Goal: Find specific page/section: Find specific page/section

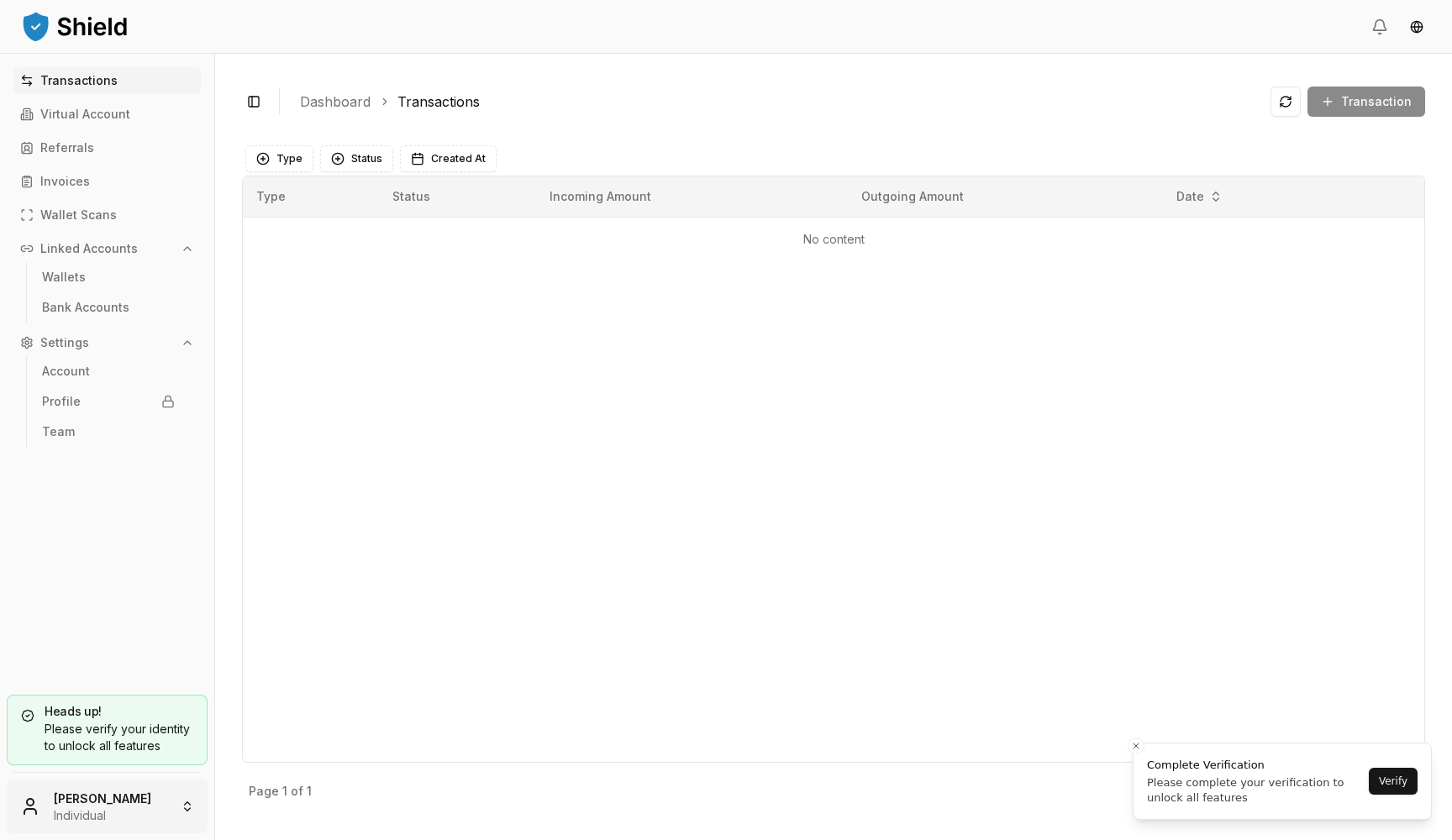
click at [118, 802] on html "Transactions Virtual Account Referrals Invoices Wallet Scans Linked Accounts Wa…" at bounding box center [726, 420] width 1452 height 840
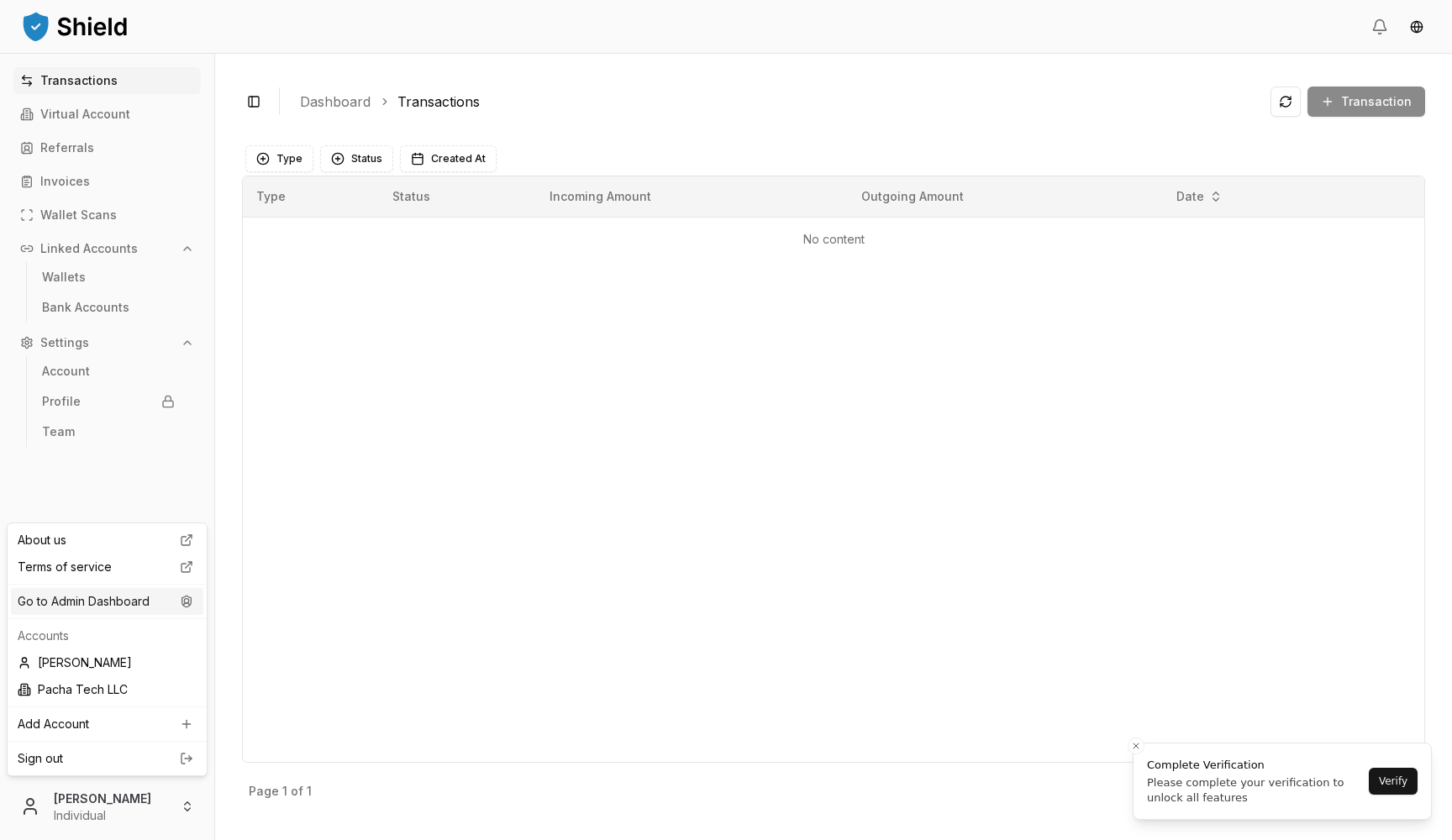
click at [141, 611] on div "Go to Admin Dashboard" at bounding box center [107, 602] width 192 height 27
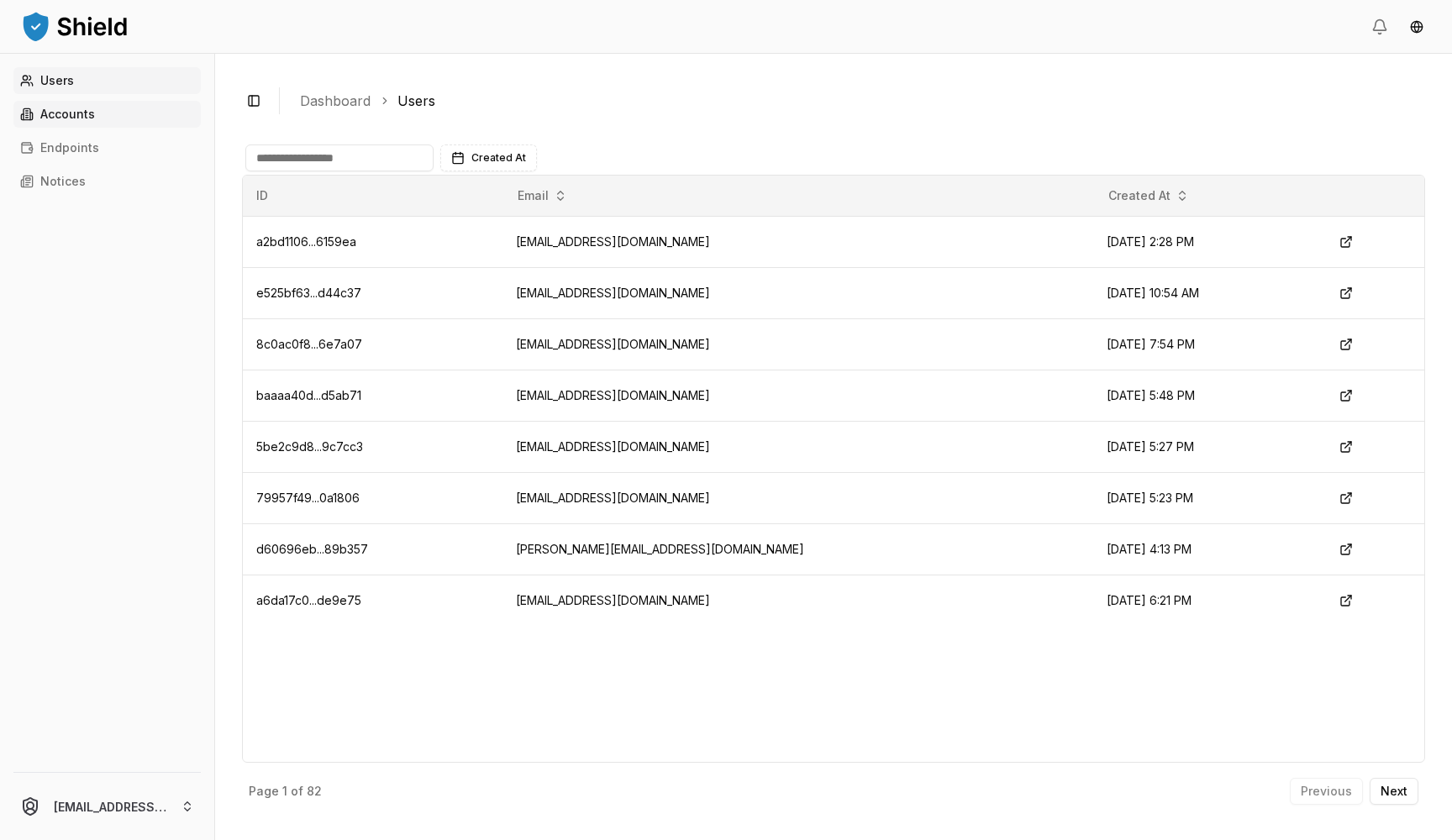
click at [96, 115] on link "Accounts" at bounding box center [107, 114] width 188 height 27
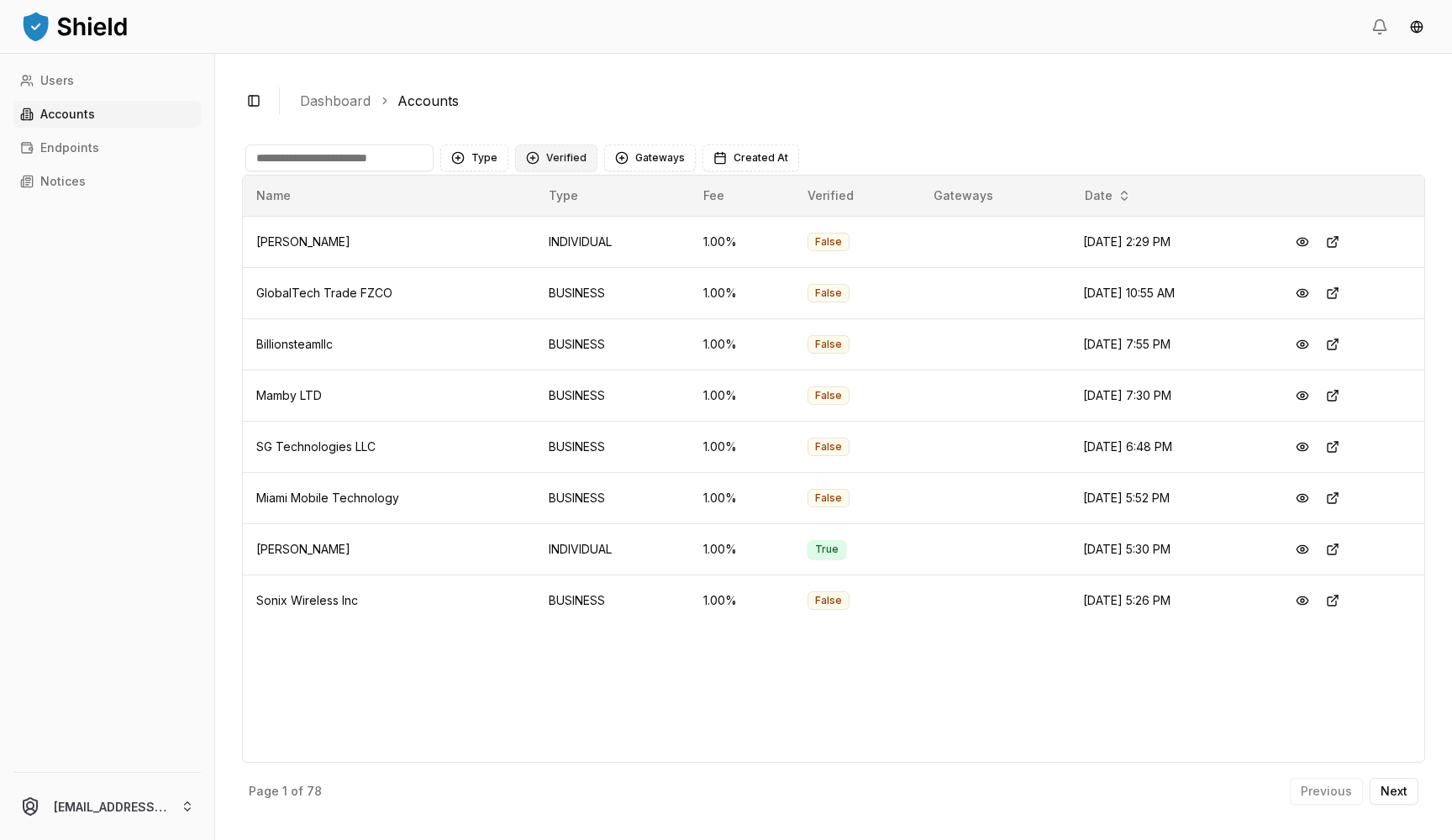
click at [574, 157] on button "Verified" at bounding box center [556, 158] width 82 height 27
click at [577, 225] on span "VERIFIED" at bounding box center [569, 227] width 50 height 17
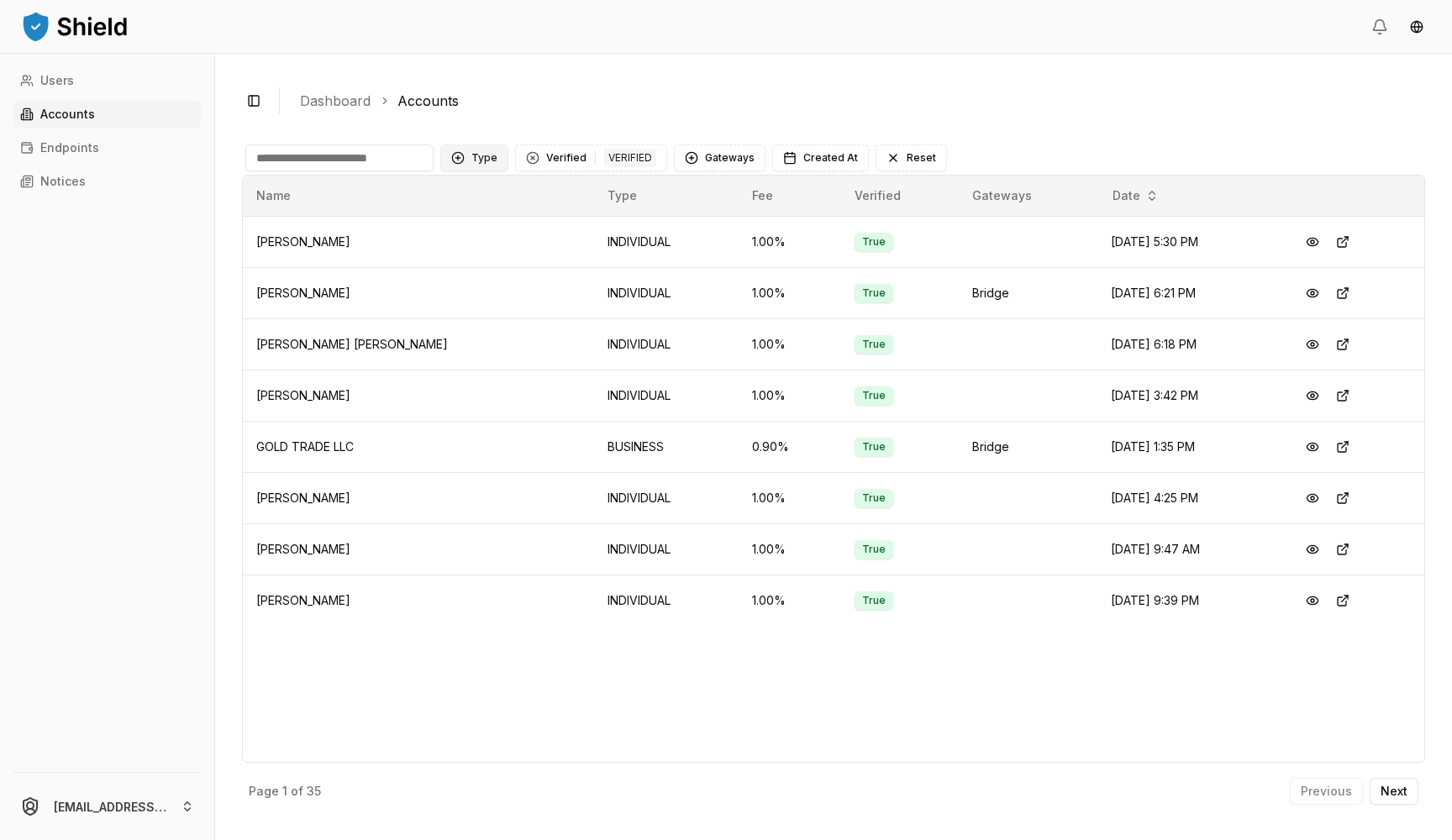
click at [468, 156] on button "Type" at bounding box center [475, 158] width 68 height 27
click at [511, 254] on span "BUSINESS" at bounding box center [499, 253] width 57 height 17
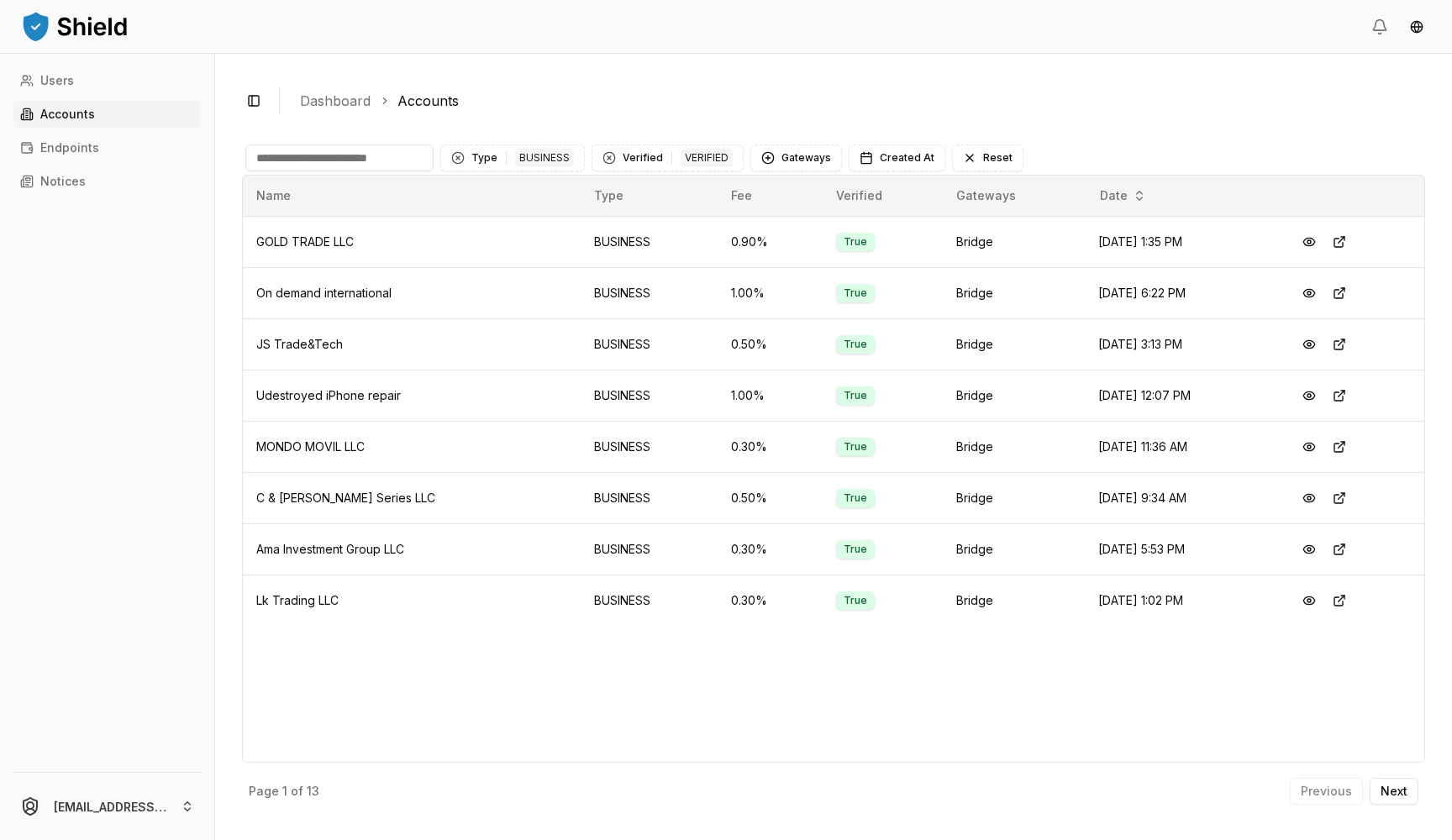
click at [387, 162] on input at bounding box center [339, 158] width 189 height 27
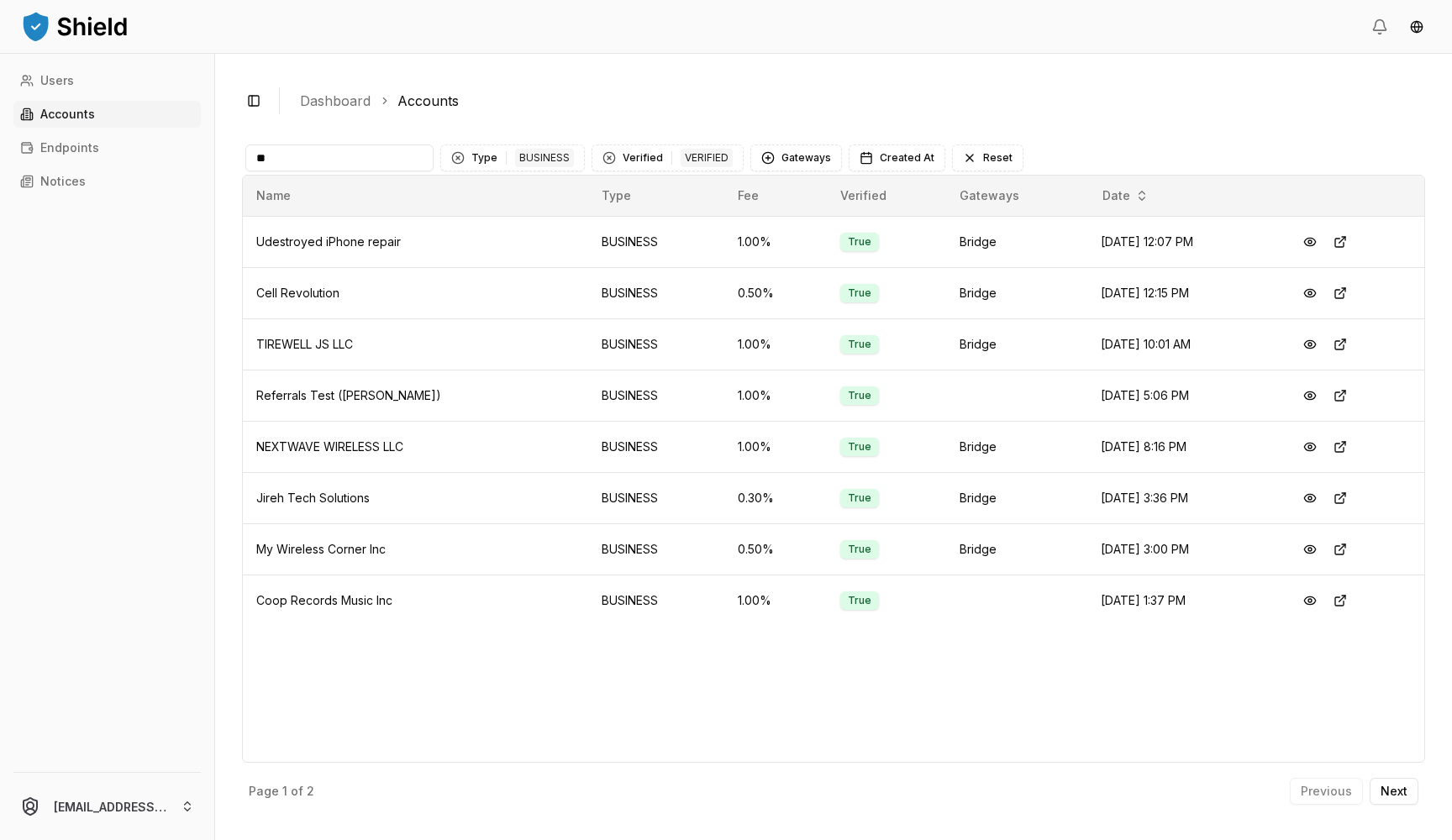
type input "*"
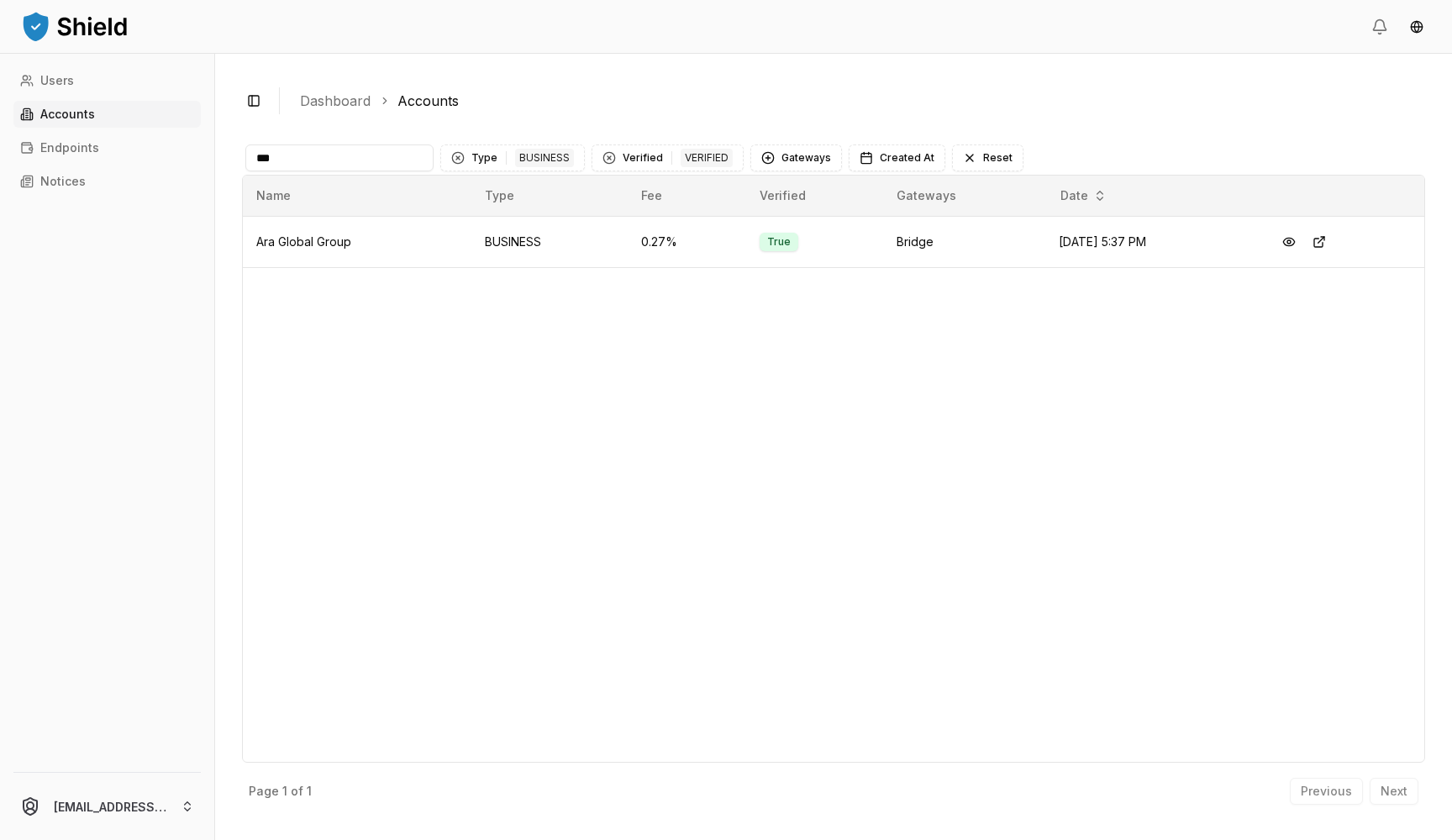
click at [397, 157] on input "***" at bounding box center [339, 158] width 189 height 27
click at [218, 1] on header at bounding box center [726, 26] width 1452 height 54
click at [1389, 797] on div "Previous Next" at bounding box center [1354, 791] width 129 height 27
click at [1393, 790] on div "Previous Next" at bounding box center [1354, 791] width 129 height 27
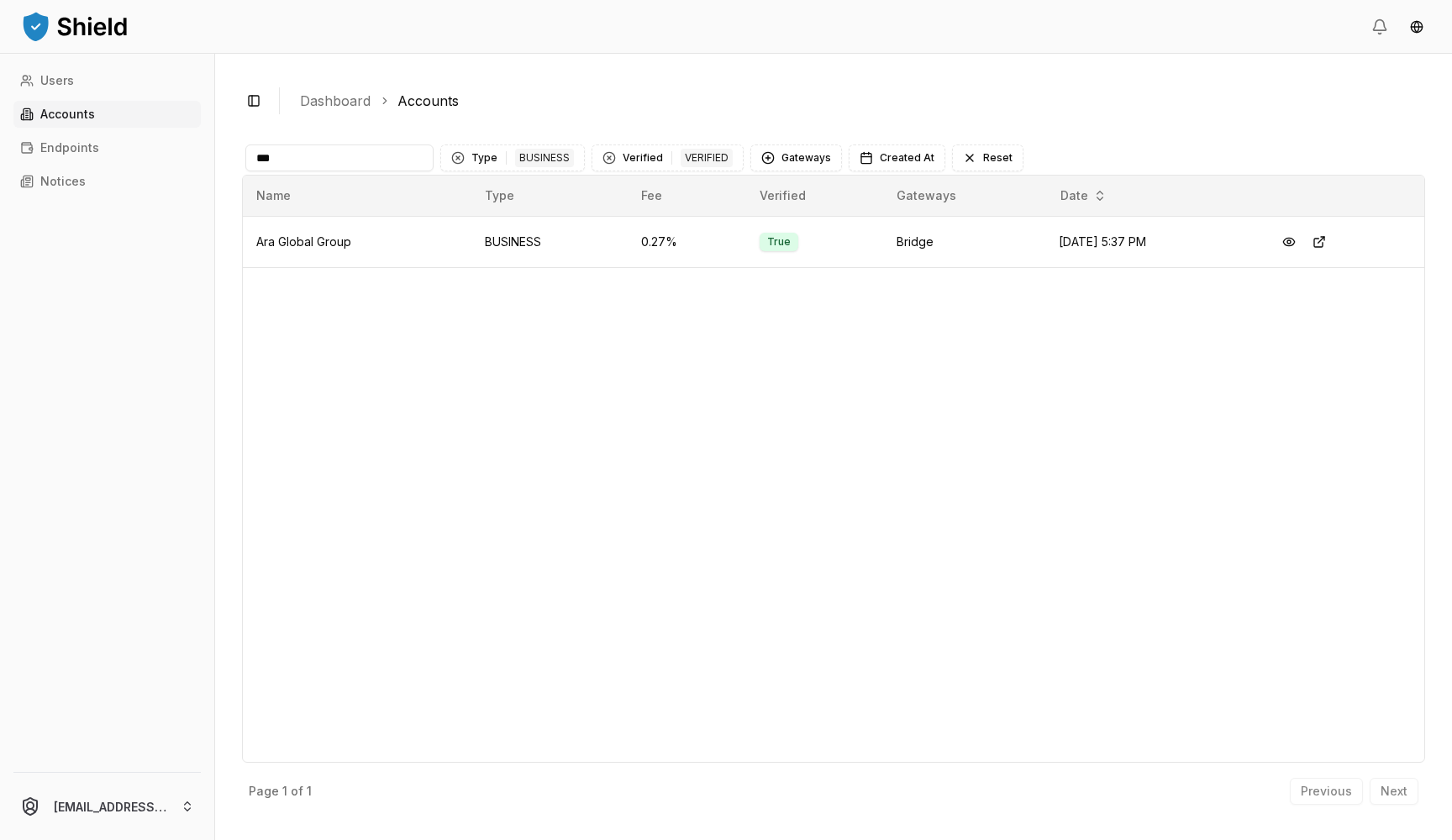
click at [1340, 789] on div "Previous Next" at bounding box center [1354, 791] width 129 height 27
click at [392, 157] on input "***" at bounding box center [339, 158] width 189 height 27
type input "*"
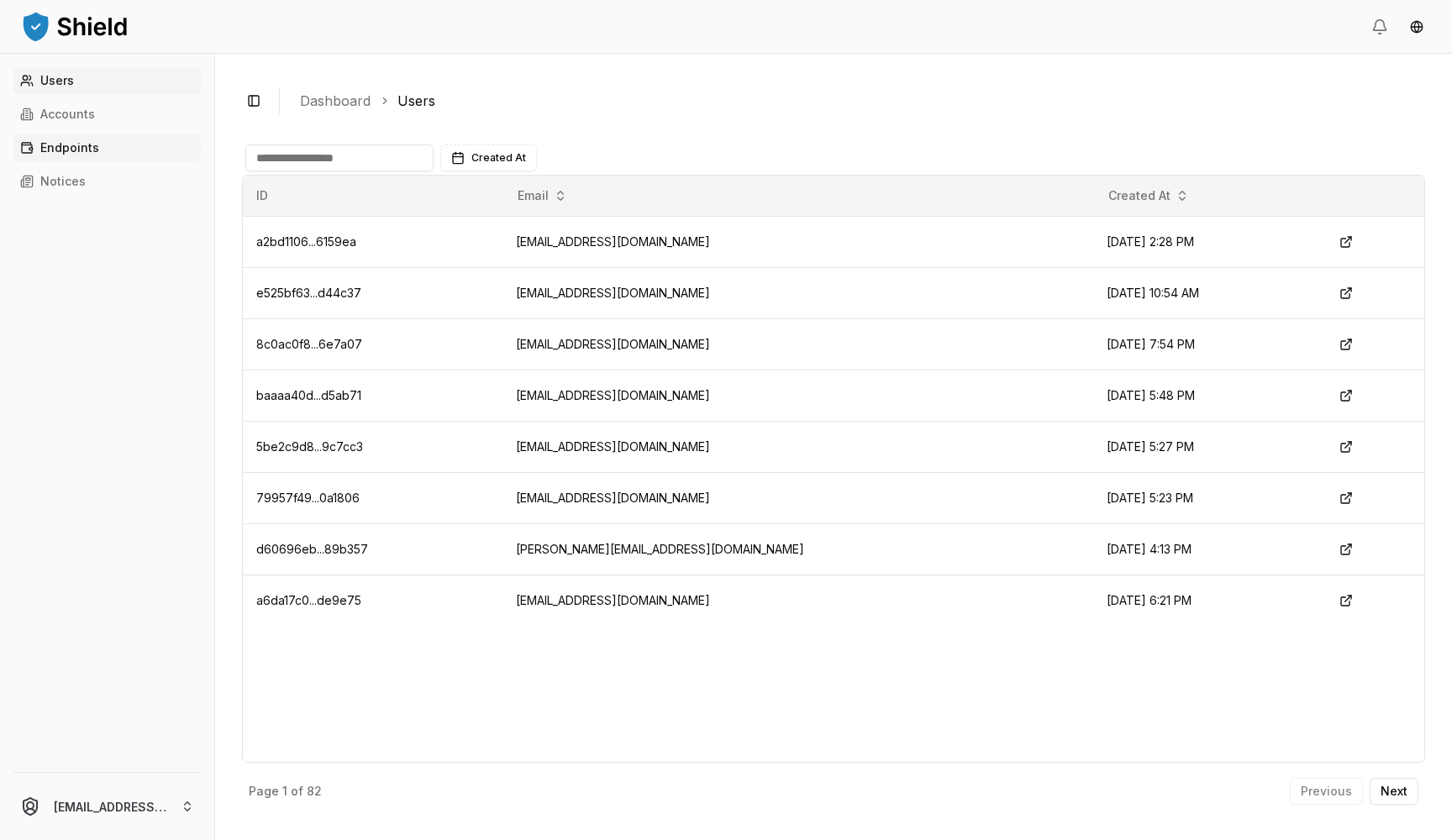
click at [70, 147] on p "Endpoints" at bounding box center [69, 147] width 59 height 12
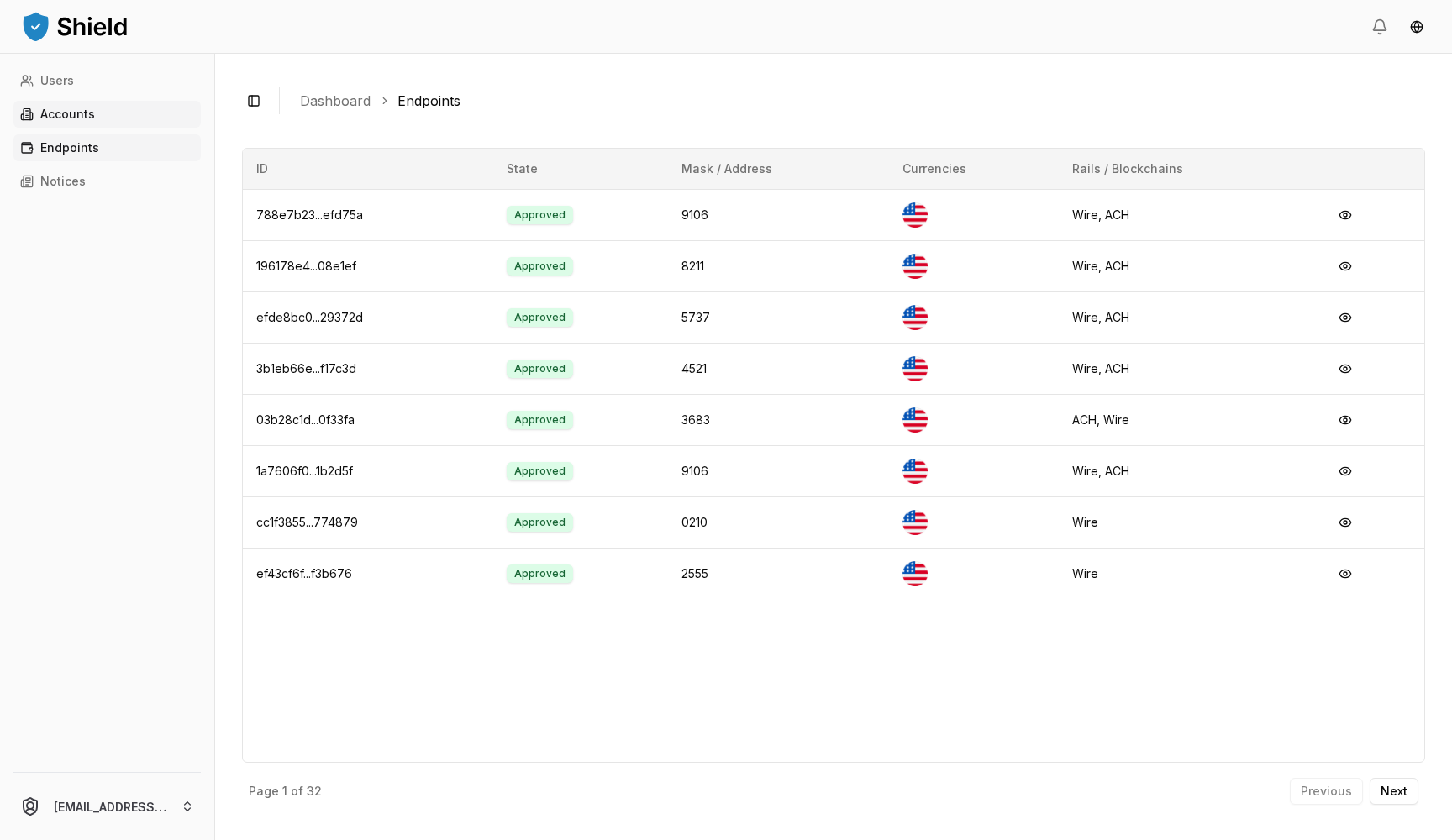
click at [72, 116] on p "Accounts" at bounding box center [67, 114] width 55 height 12
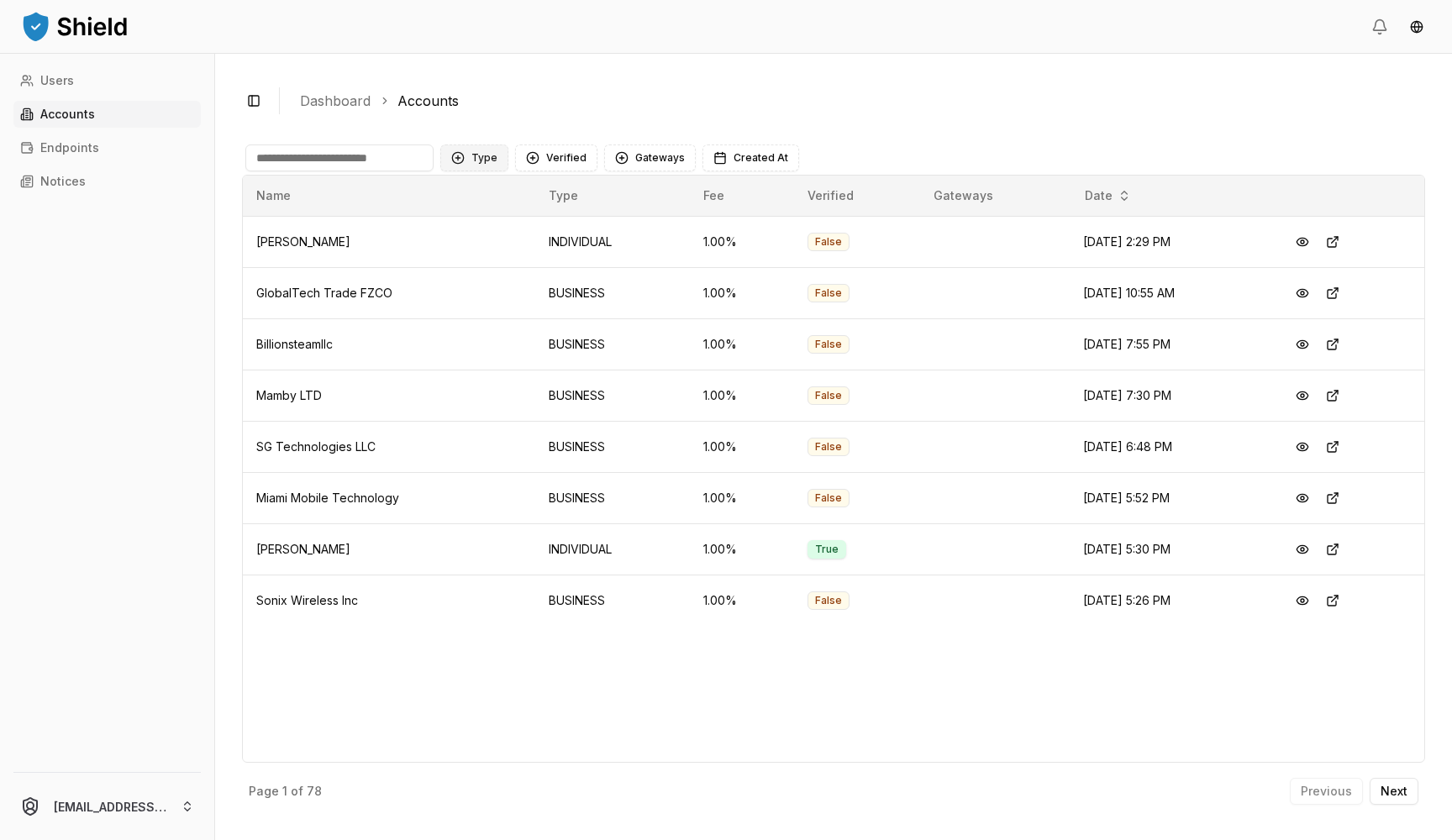
click at [483, 165] on button "Type" at bounding box center [475, 158] width 68 height 27
click at [478, 250] on span "BUSINESS" at bounding box center [499, 253] width 57 height 17
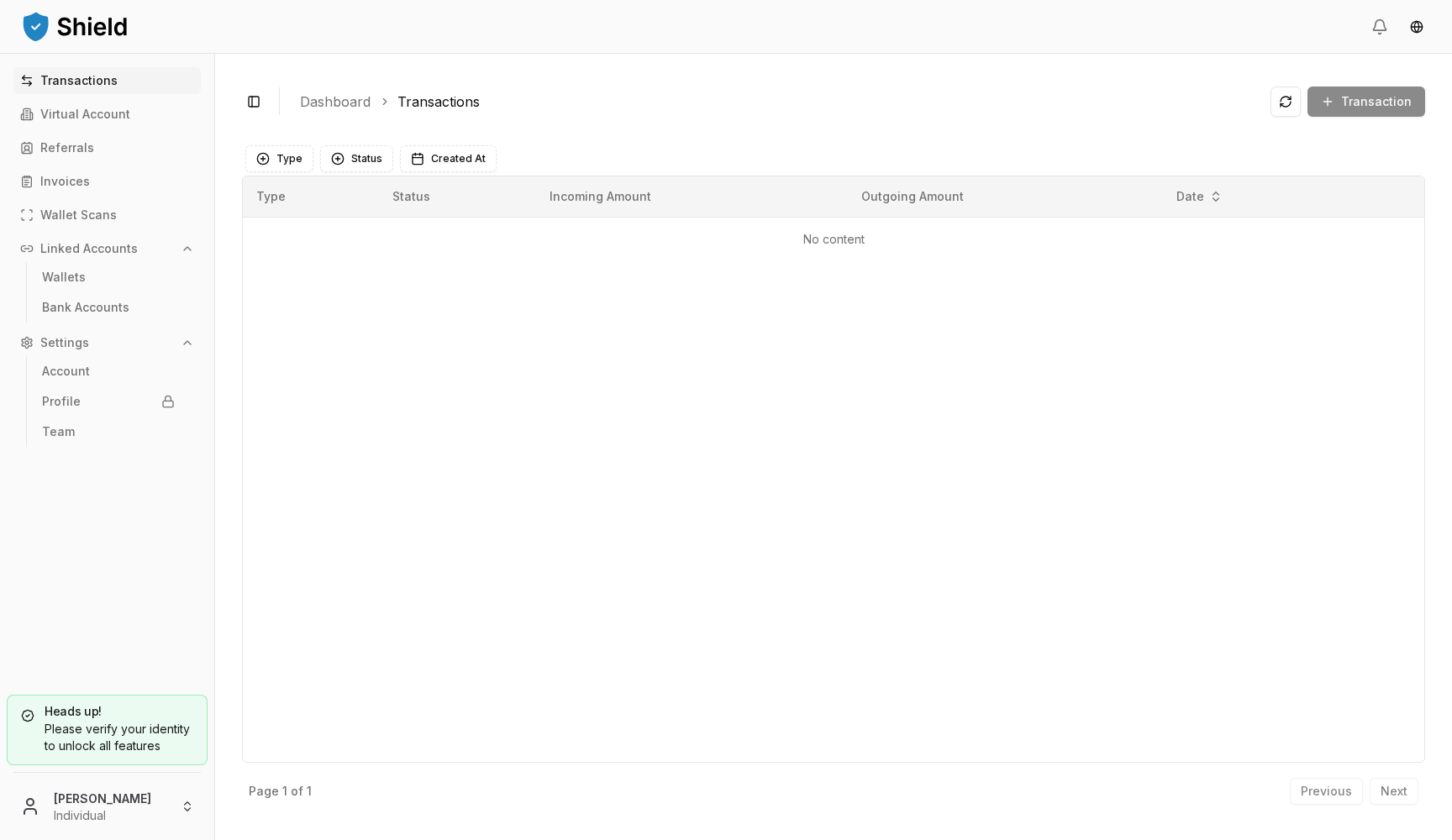
click at [110, 839] on div "Heads up! Please verify your identity to unlock all features Jose Rojas Individ…" at bounding box center [107, 764] width 214 height 152
click at [113, 811] on html "Transactions Virtual Account Referrals Invoices Wallet Scans Linked Accounts Wa…" at bounding box center [726, 420] width 1452 height 840
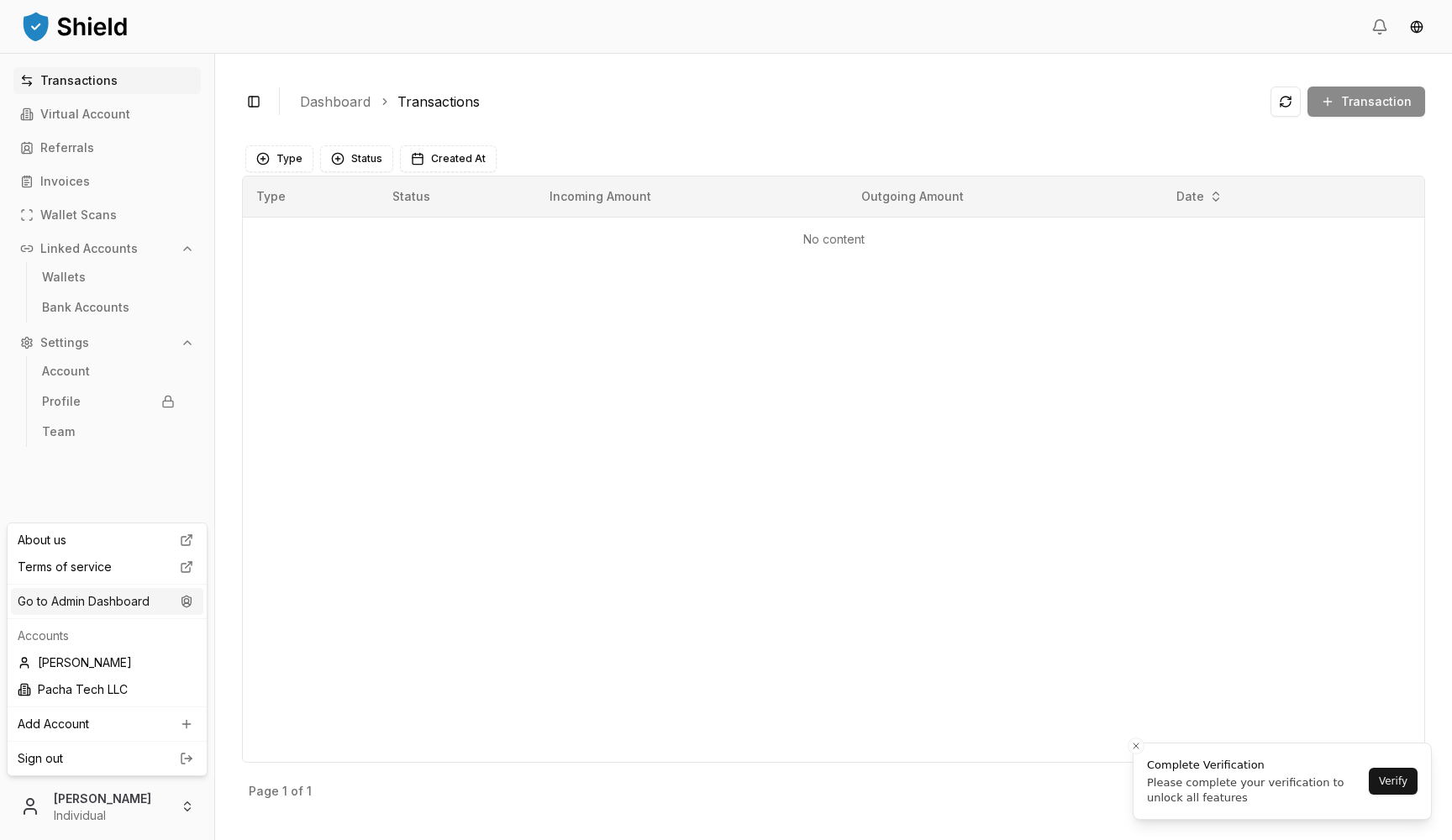
click at [157, 605] on div "Go to Admin Dashboard" at bounding box center [107, 602] width 192 height 27
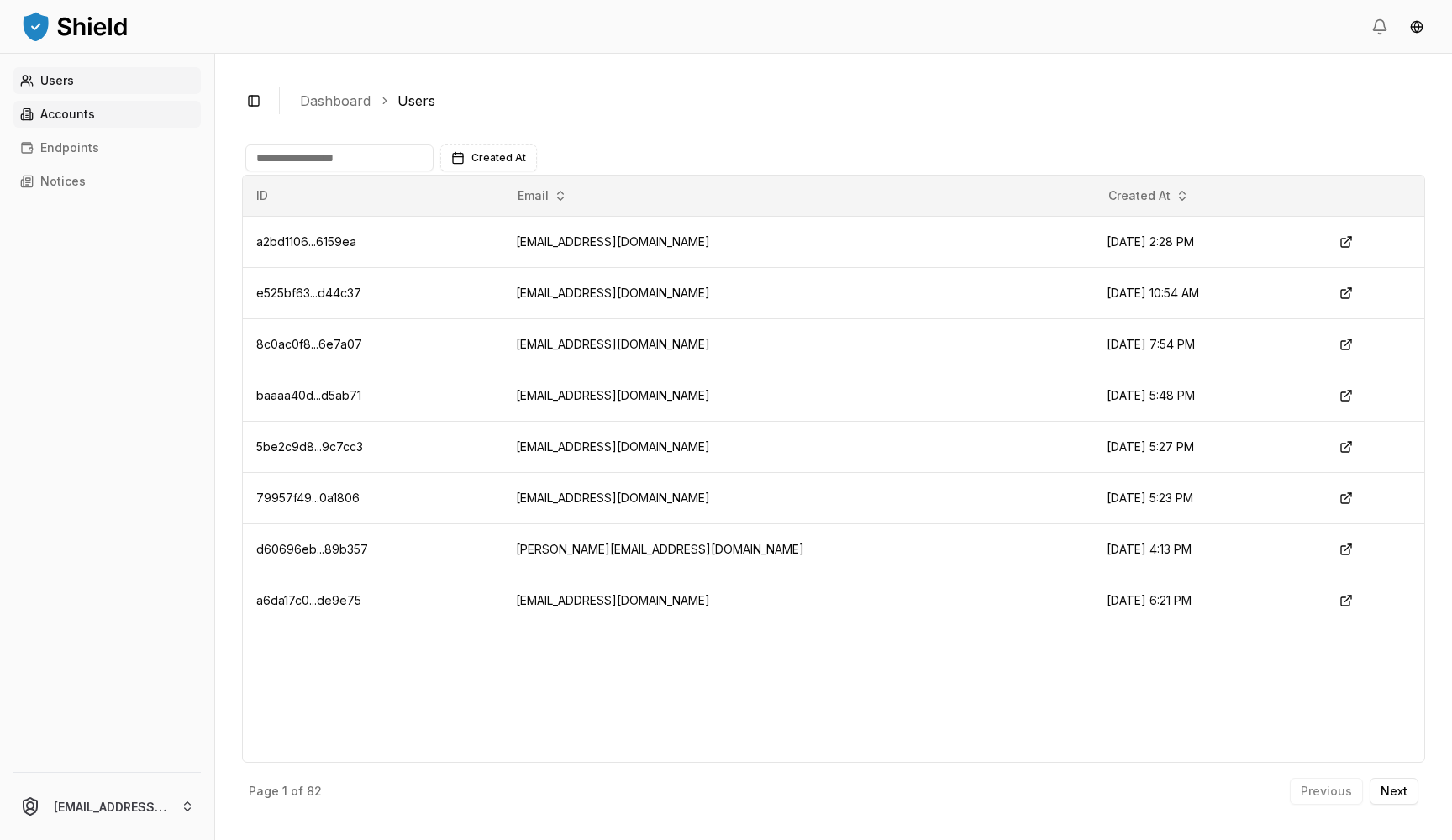
click at [125, 111] on link "Accounts" at bounding box center [107, 114] width 188 height 27
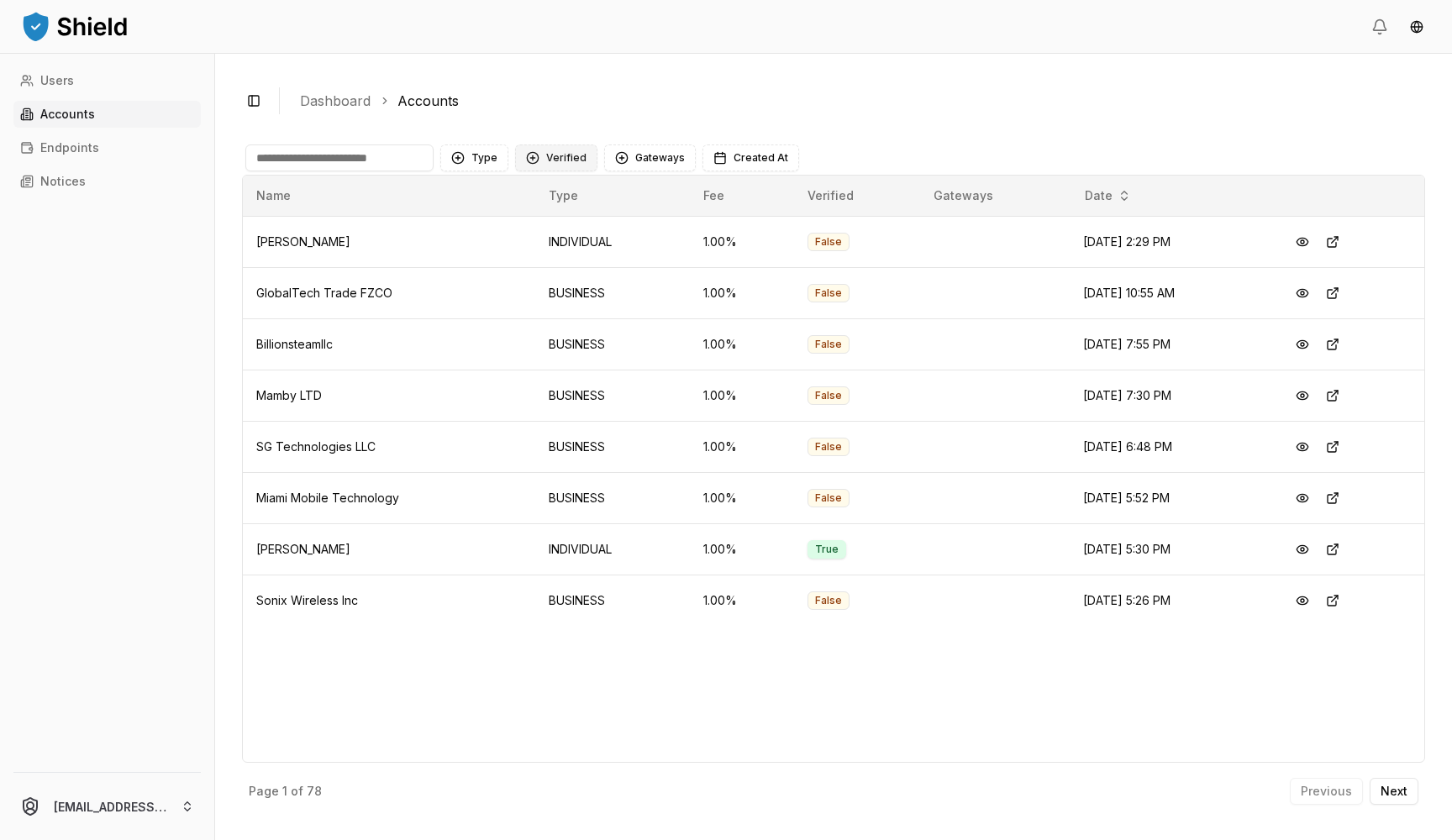
click at [560, 162] on button "Verified" at bounding box center [556, 158] width 82 height 27
click at [633, 159] on button "Gateways" at bounding box center [650, 158] width 92 height 27
click at [561, 158] on button "Verified" at bounding box center [556, 158] width 82 height 27
click at [573, 223] on span "VERIFIED" at bounding box center [569, 227] width 50 height 17
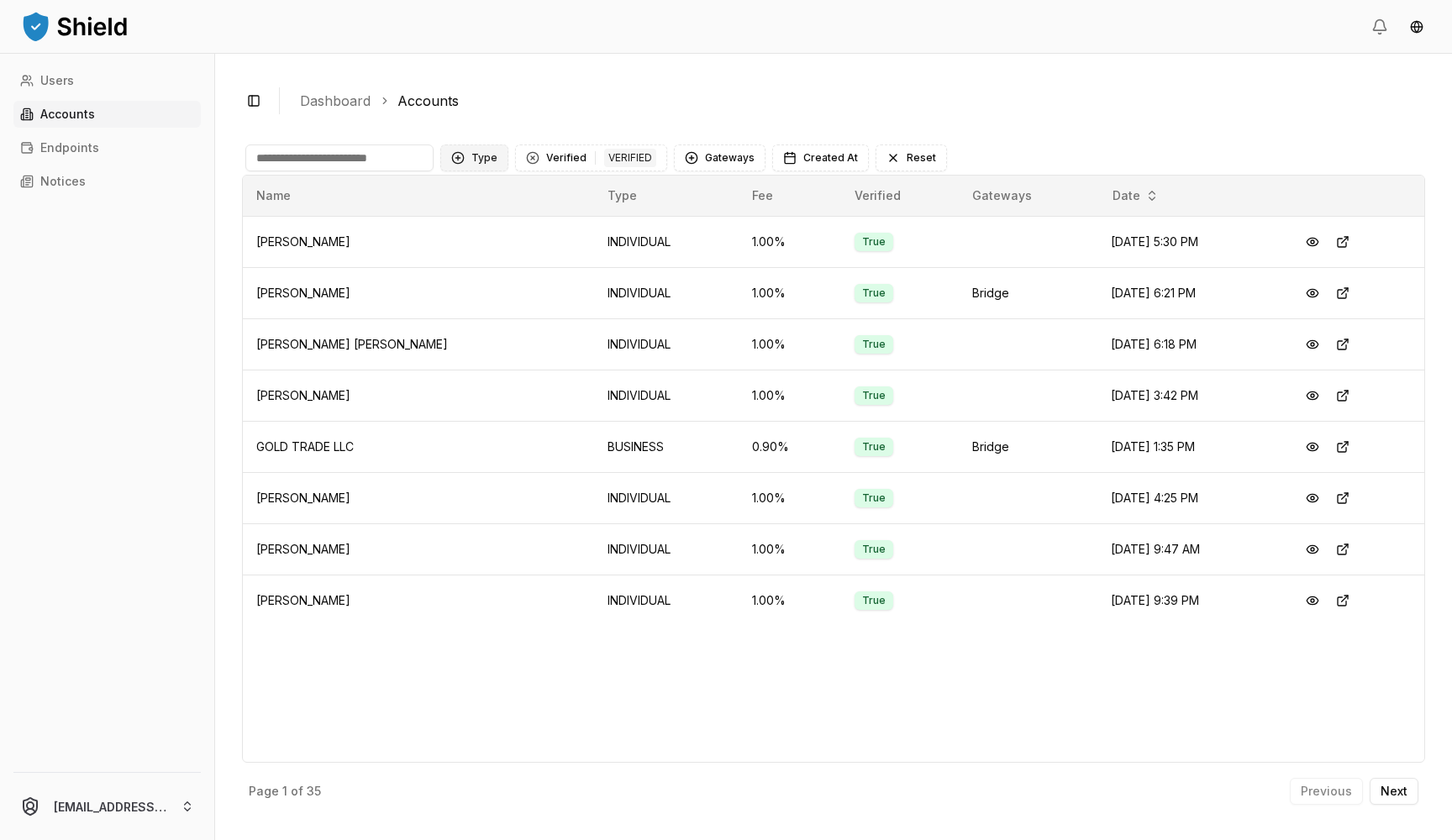
click at [484, 160] on button "Type" at bounding box center [475, 158] width 68 height 27
click at [499, 254] on span "BUSINESS" at bounding box center [499, 253] width 57 height 17
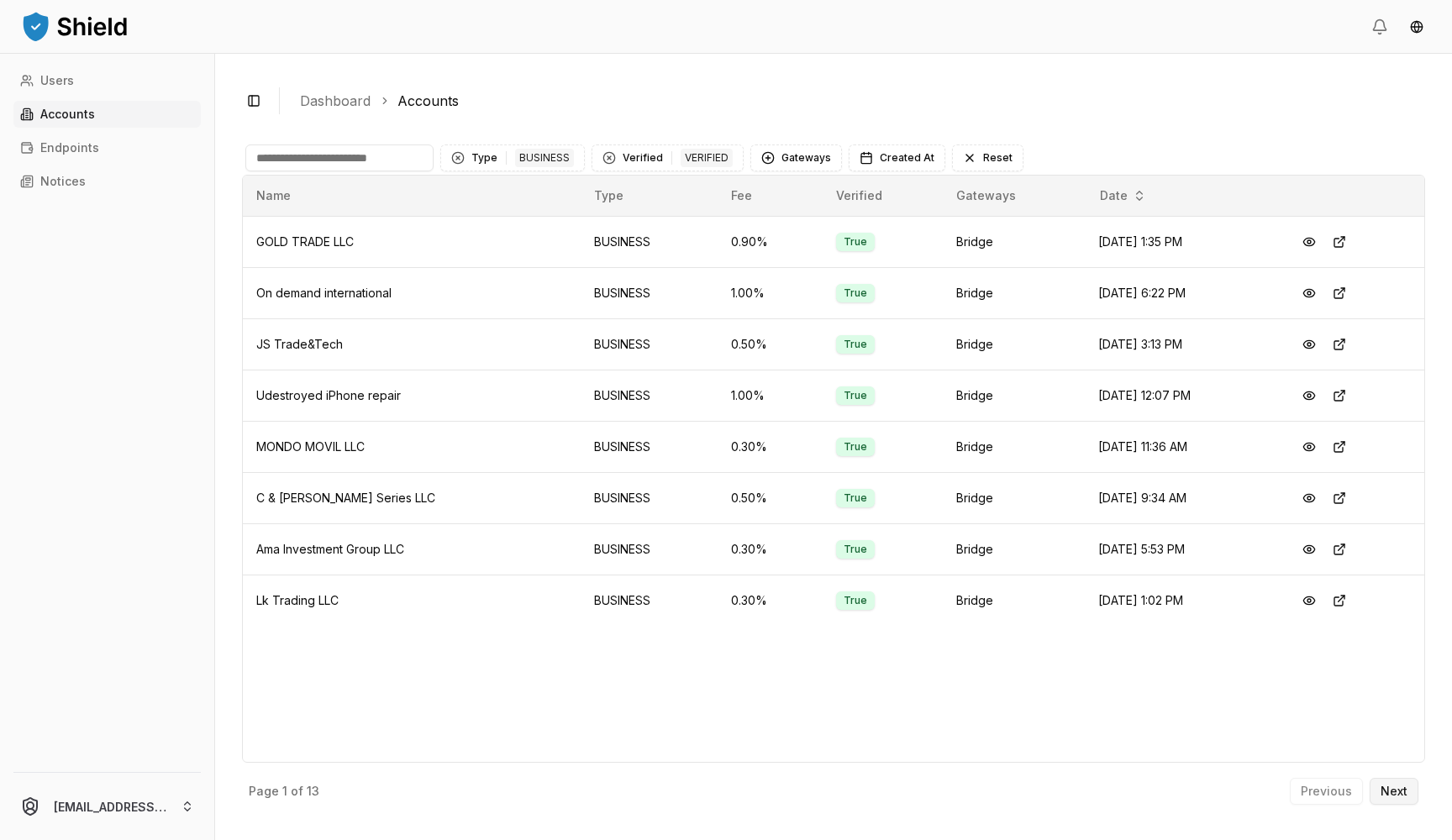
click at [1385, 790] on p "Next" at bounding box center [1394, 791] width 27 height 12
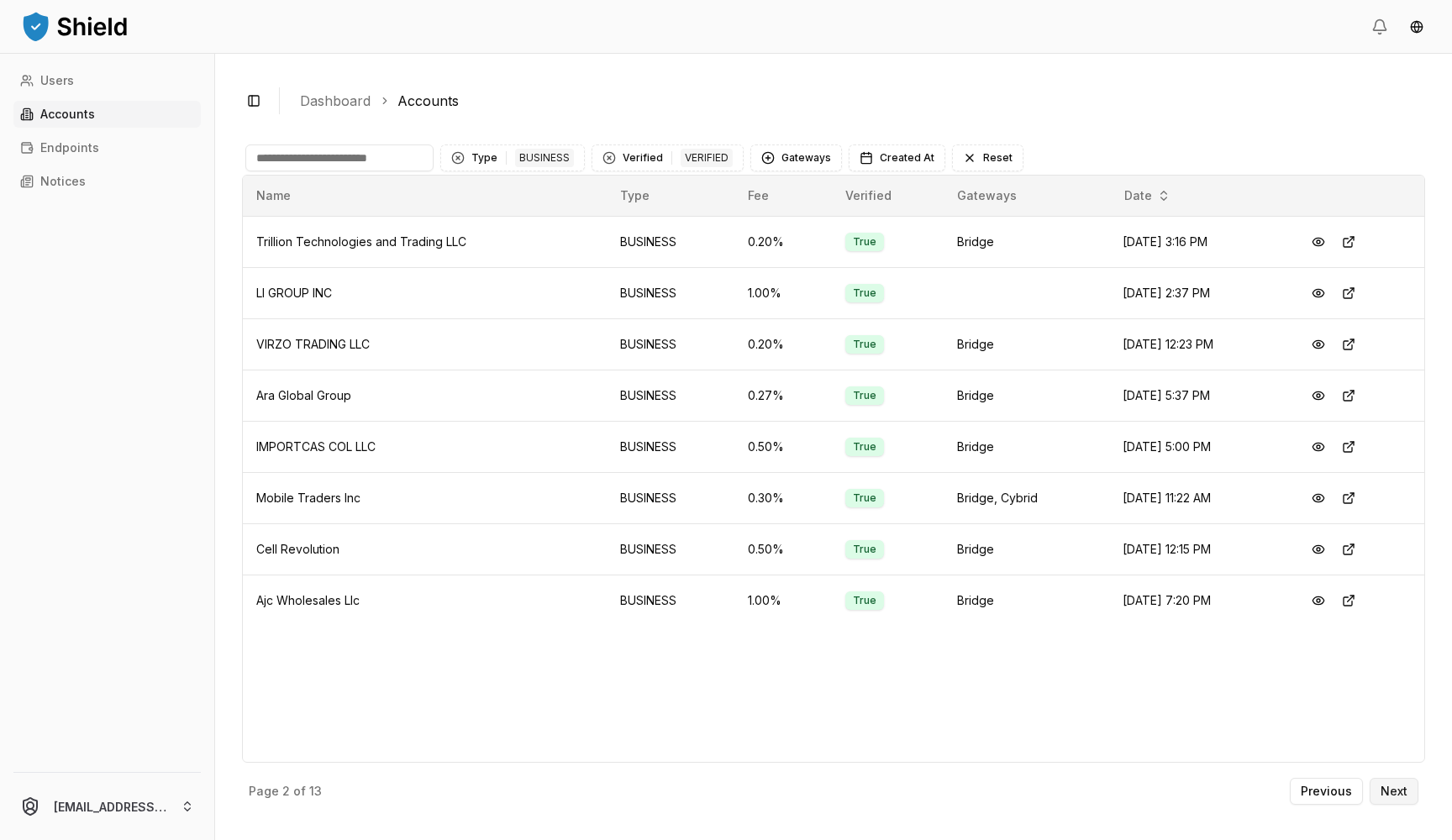
click at [1398, 794] on p "Next" at bounding box center [1394, 791] width 27 height 12
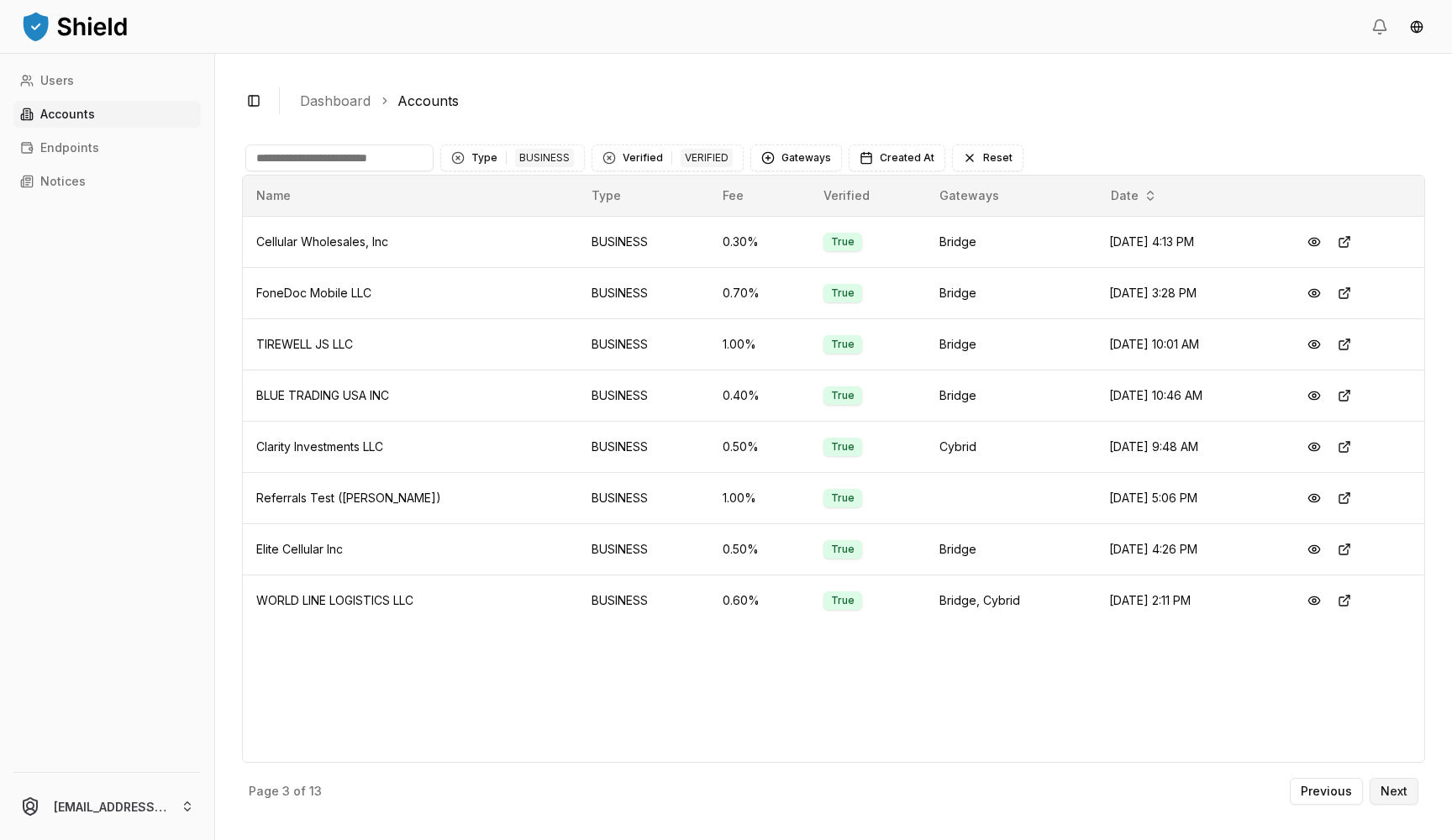
click at [1385, 786] on p "Next" at bounding box center [1394, 791] width 27 height 12
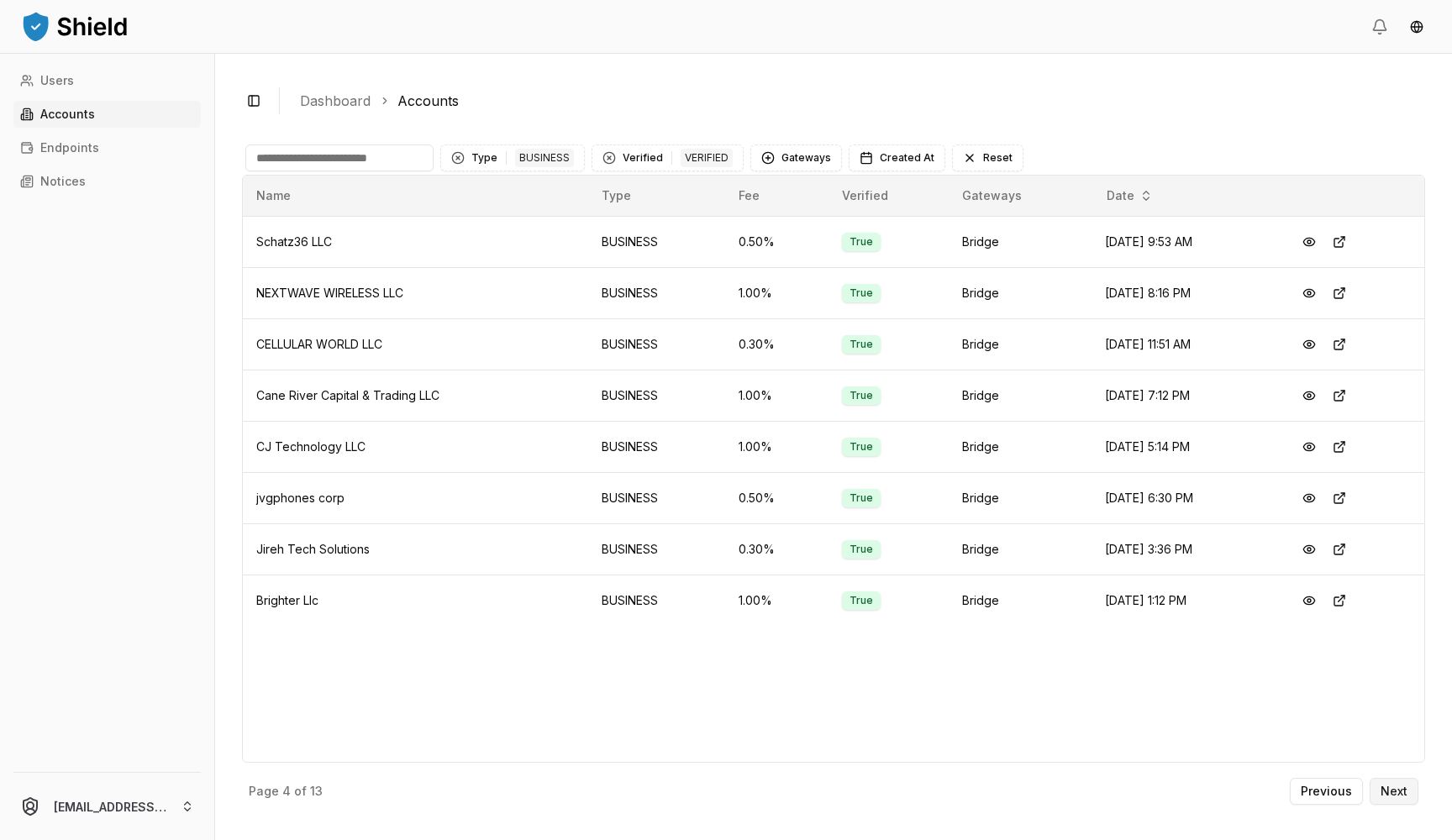
click at [1401, 793] on p "Next" at bounding box center [1394, 791] width 27 height 12
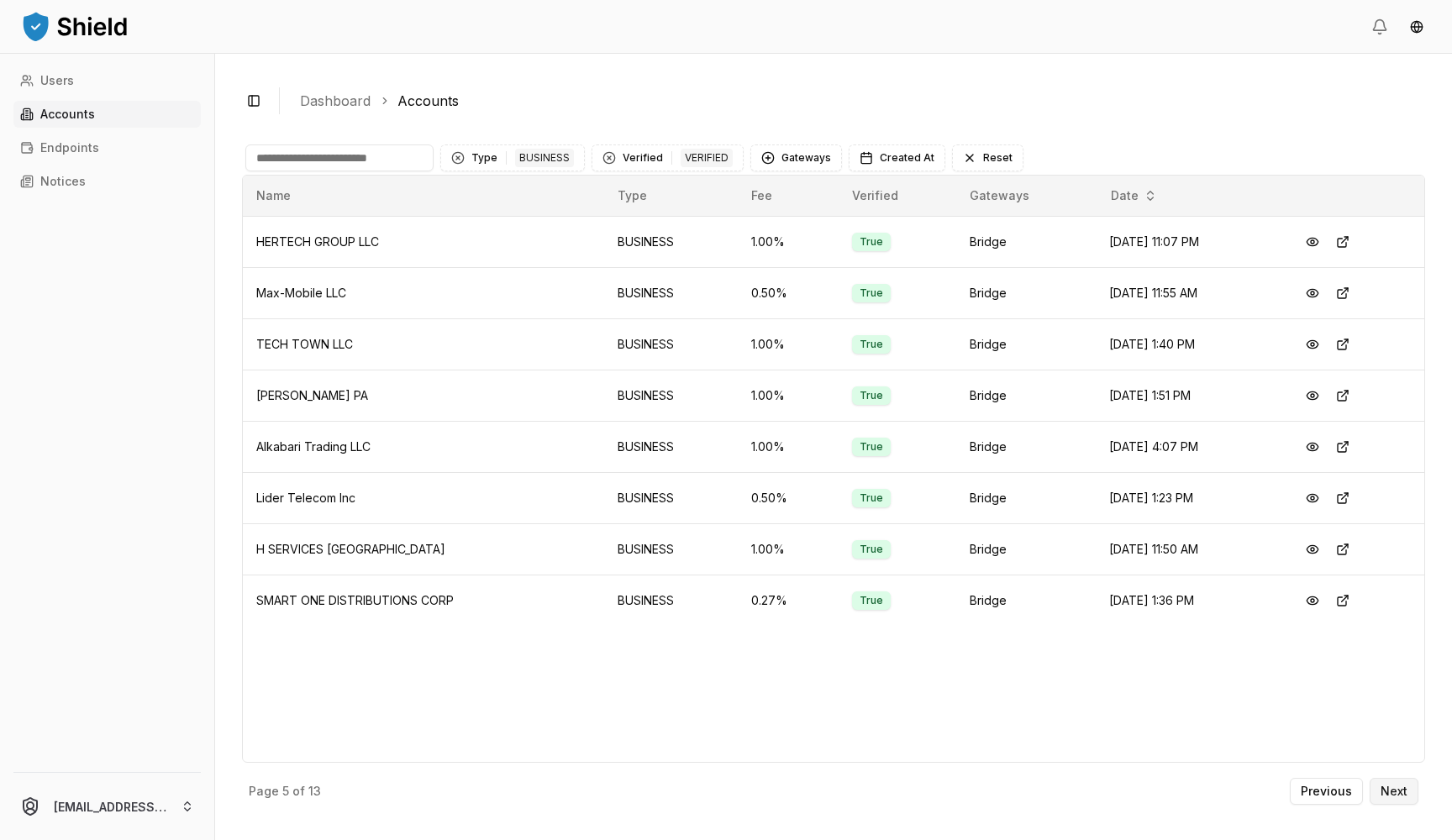
click at [1390, 789] on p "Next" at bounding box center [1394, 791] width 27 height 12
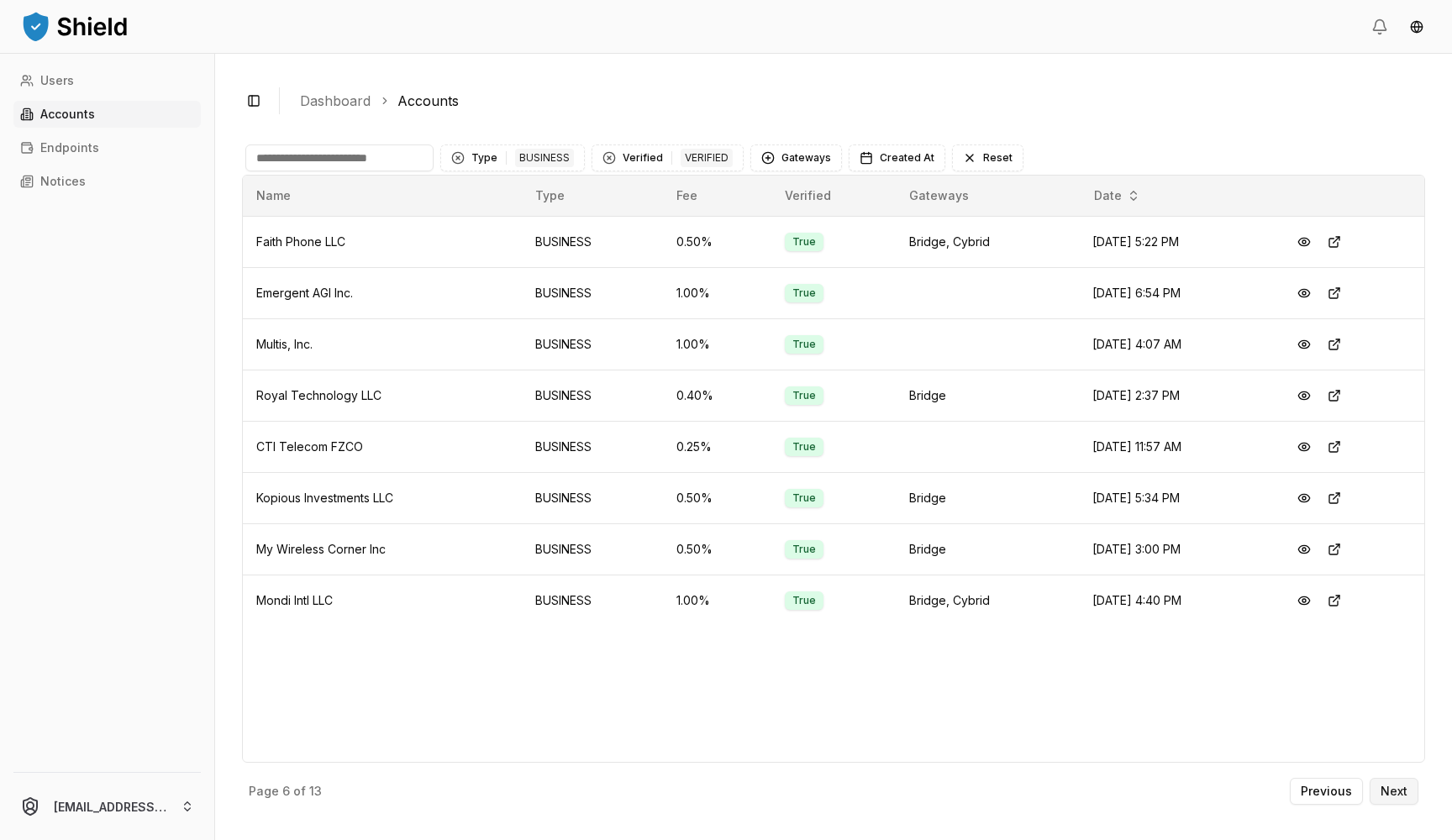
click at [1387, 798] on button "Next" at bounding box center [1394, 791] width 49 height 27
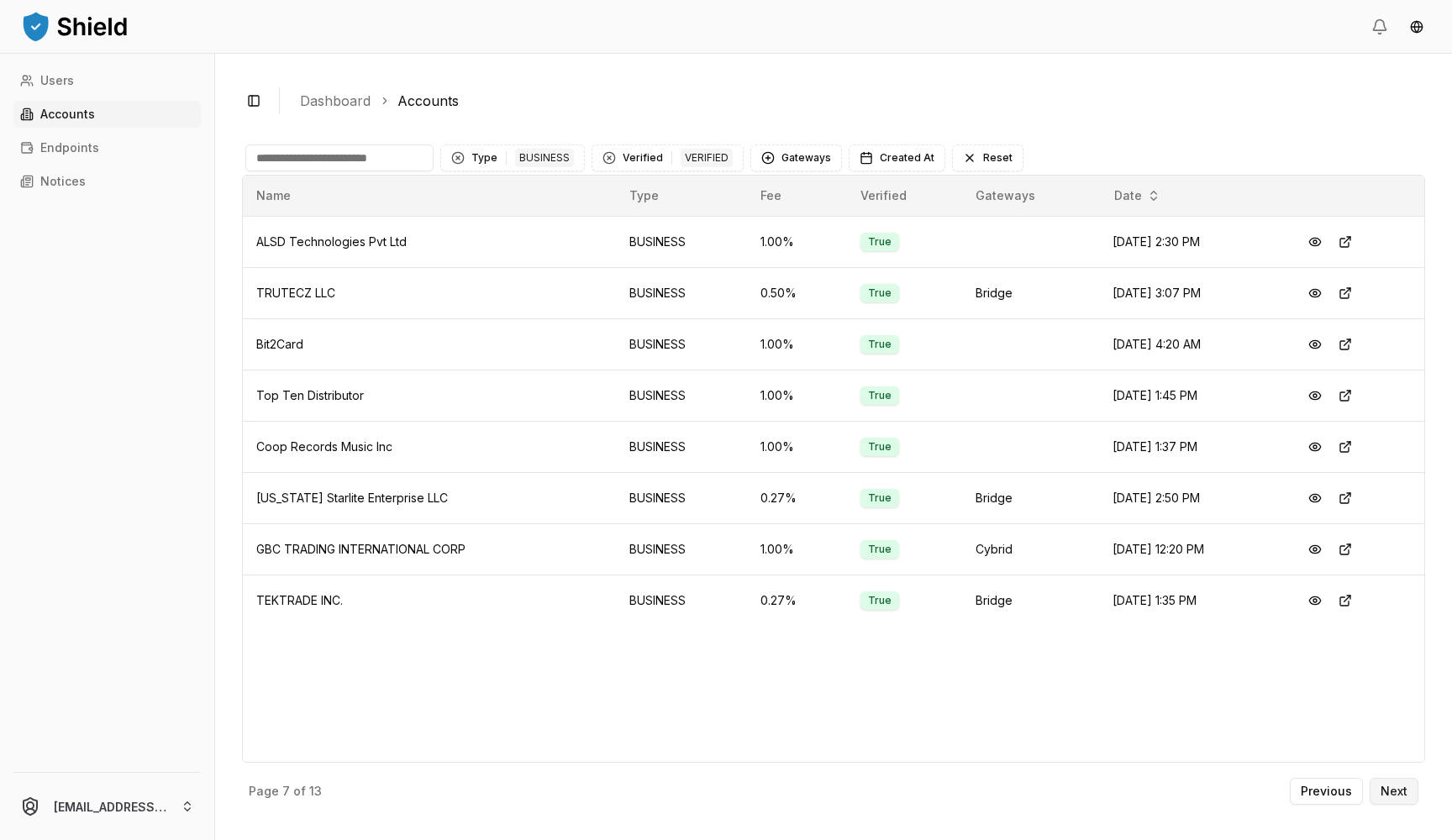
click at [1384, 785] on p "Next" at bounding box center [1394, 791] width 27 height 12
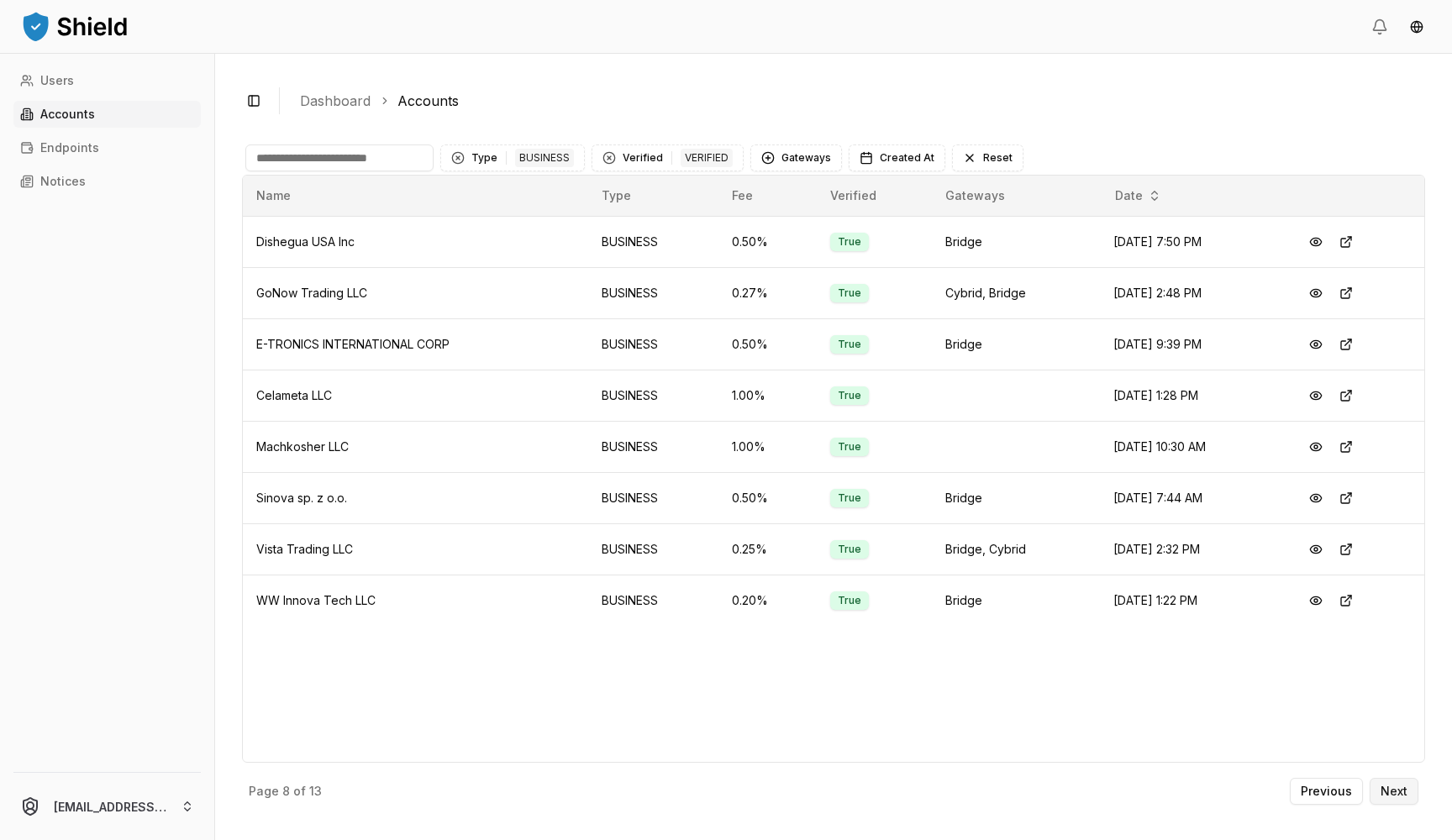
click at [1385, 790] on p "Next" at bounding box center [1394, 791] width 27 height 12
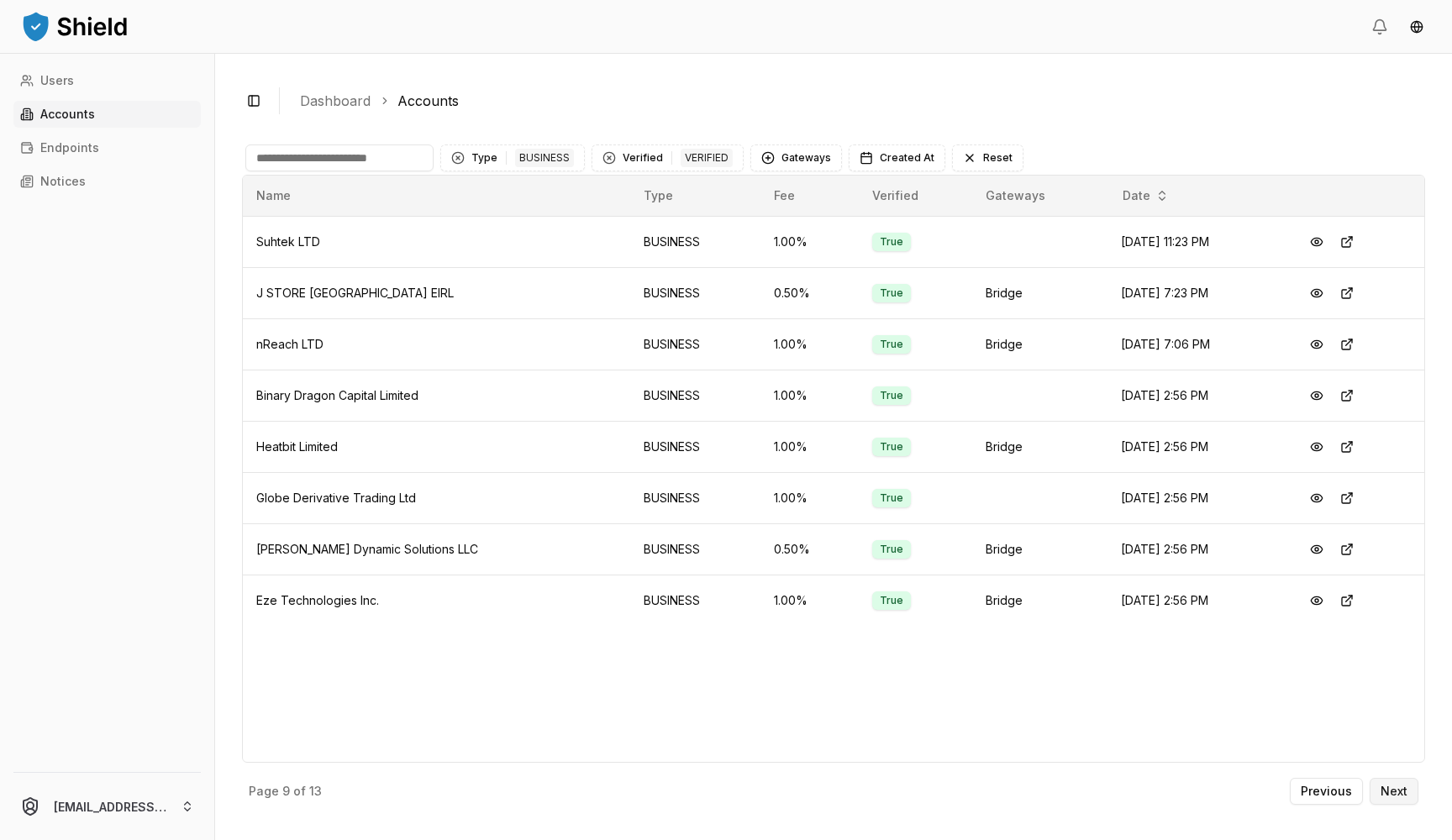
click at [1402, 793] on p "Next" at bounding box center [1394, 791] width 27 height 12
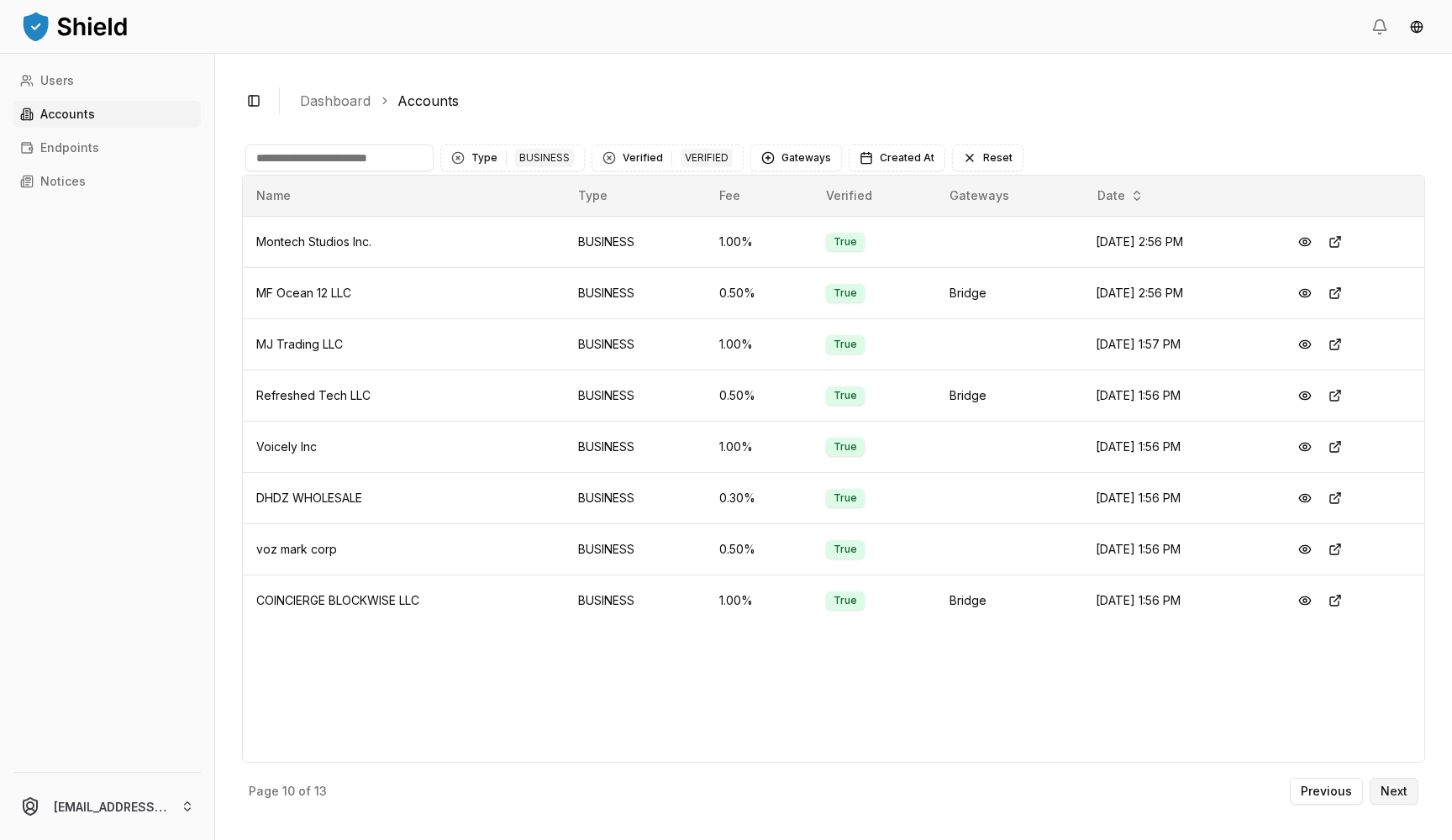
click at [1397, 795] on p "Next" at bounding box center [1394, 791] width 27 height 12
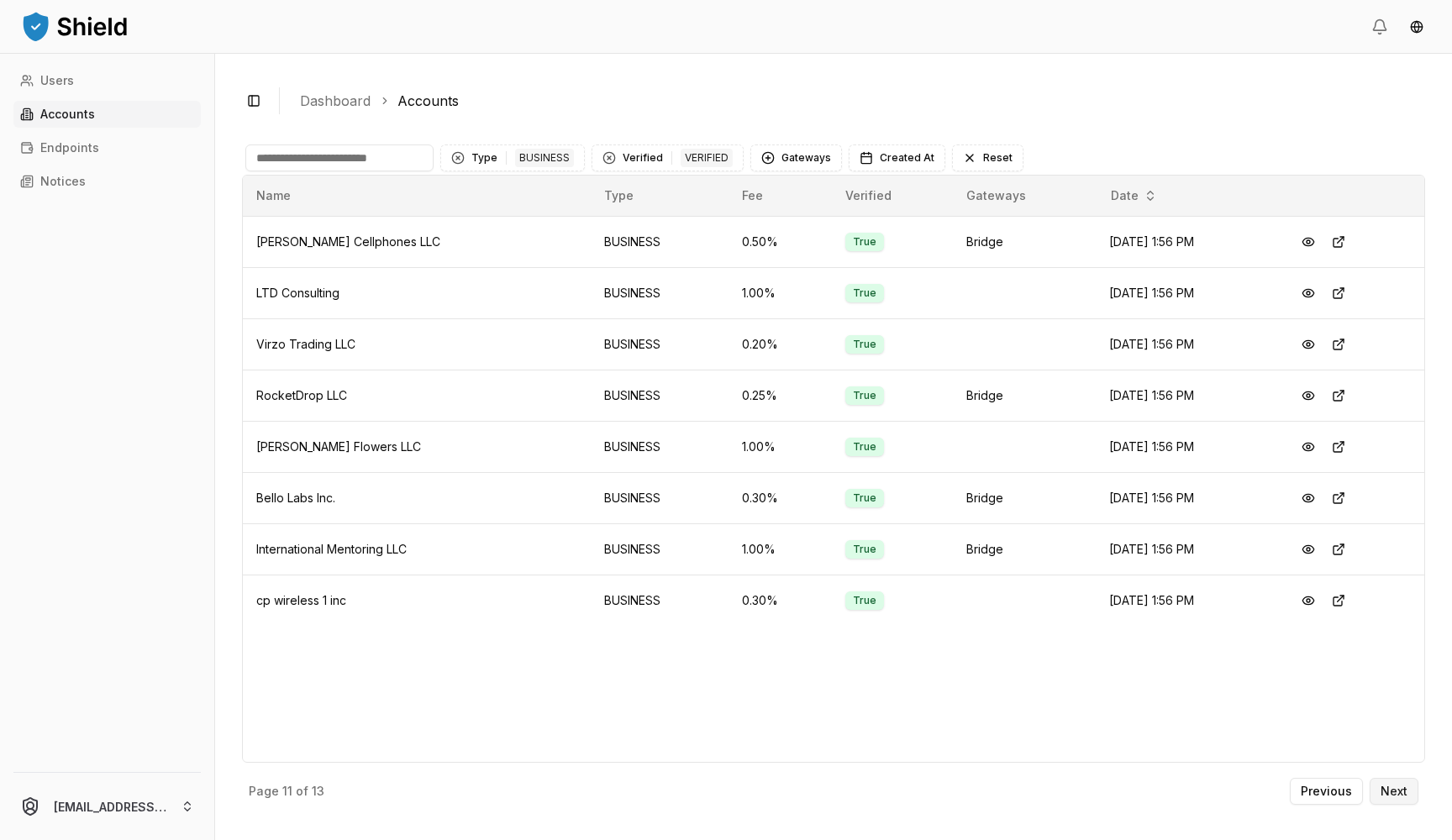
click at [1402, 790] on p "Next" at bounding box center [1394, 791] width 27 height 12
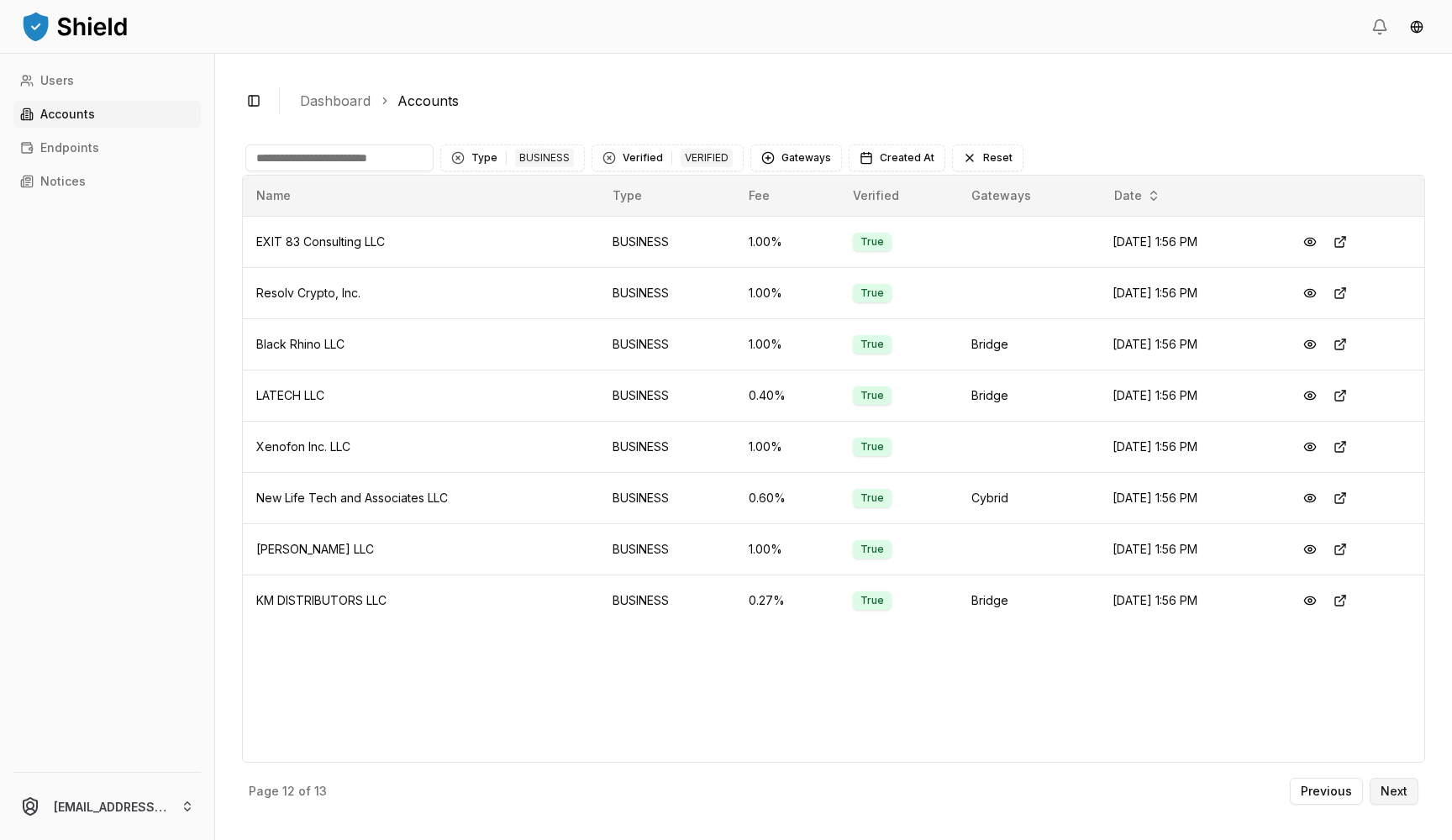
click at [1388, 785] on p "Next" at bounding box center [1394, 791] width 27 height 12
